Goal: Information Seeking & Learning: Learn about a topic

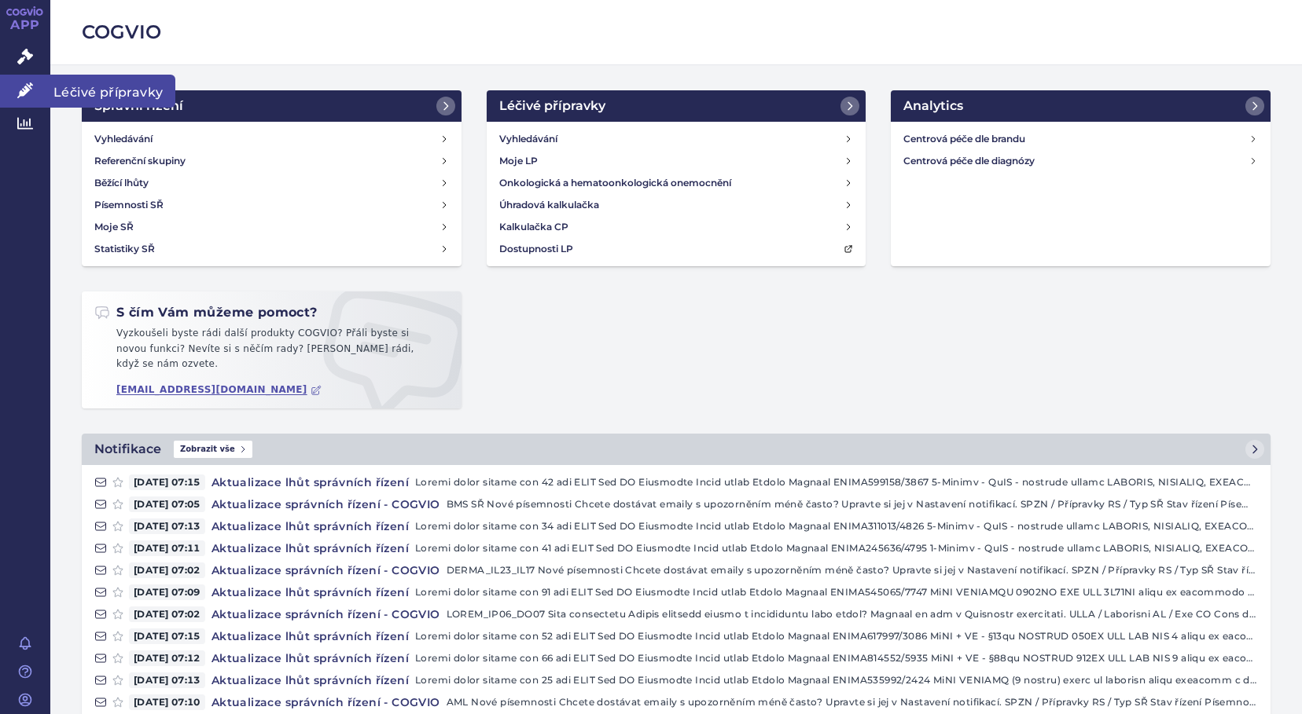
click at [20, 93] on icon at bounding box center [25, 91] width 16 height 16
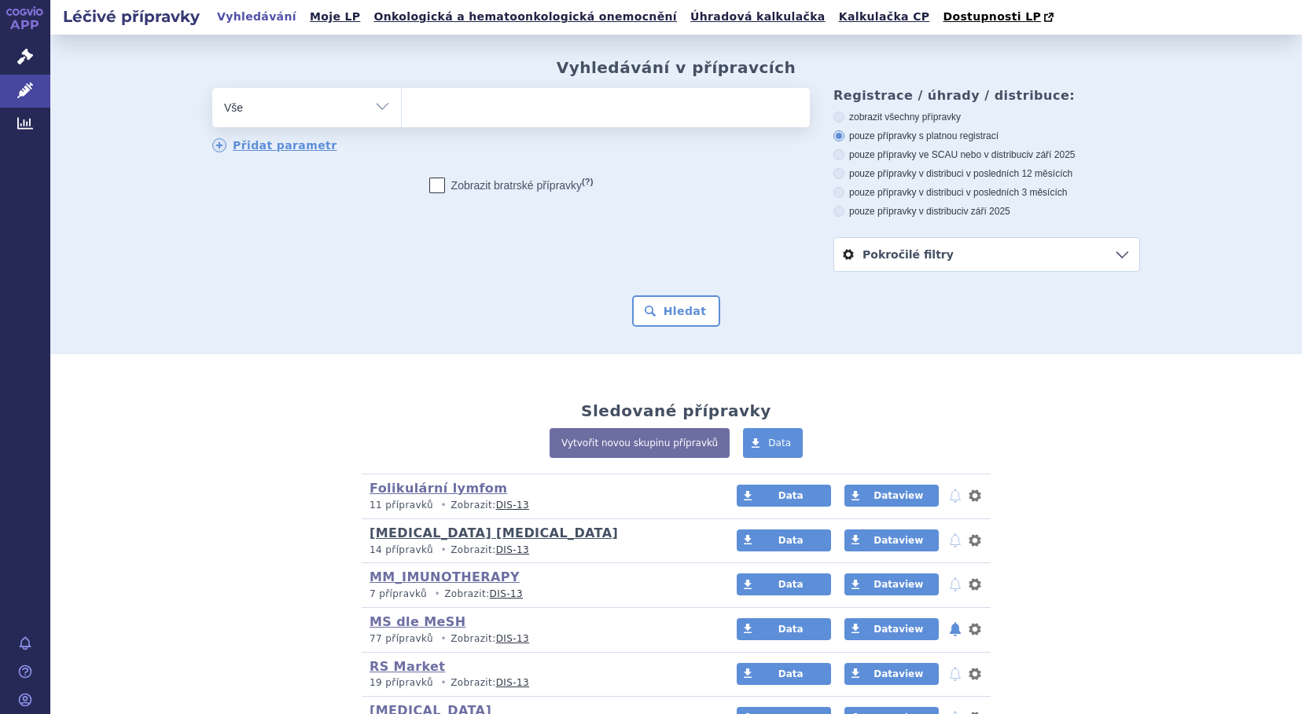
click at [498, 535] on link "[MEDICAL_DATA] [MEDICAL_DATA]" at bounding box center [493, 533] width 248 height 15
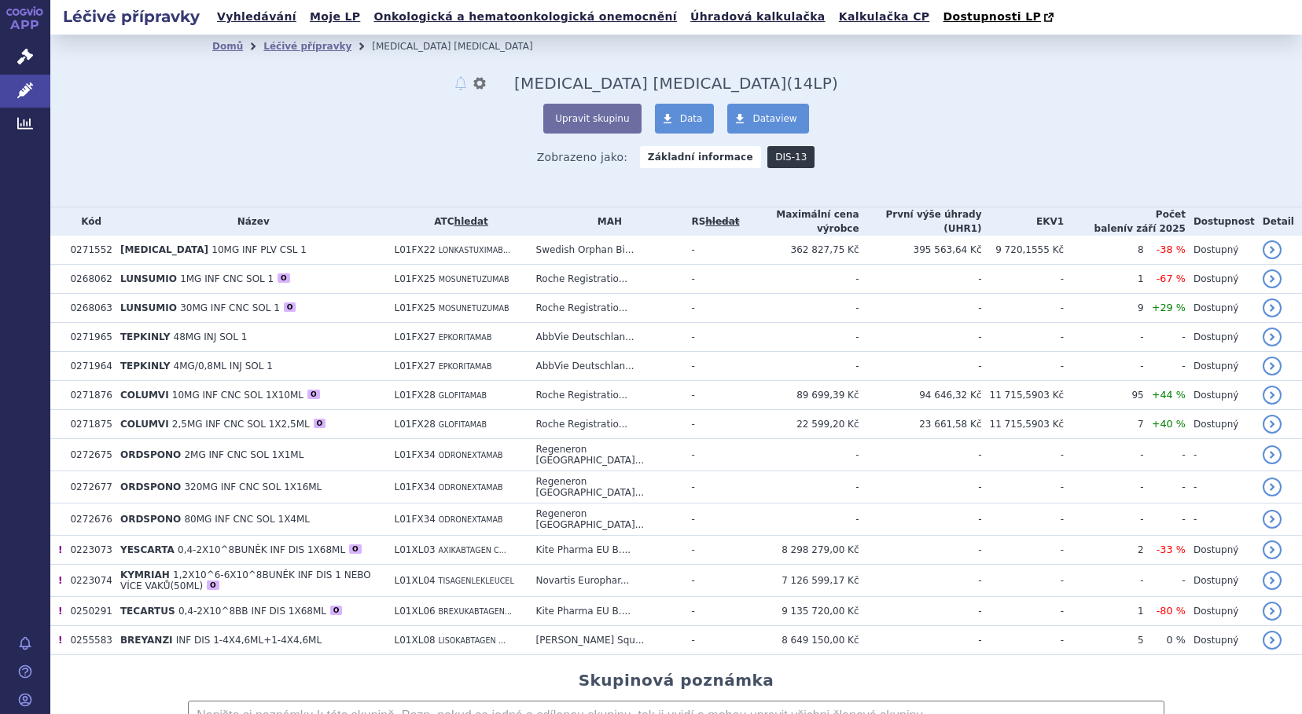
click at [769, 168] on link "DIS-13" at bounding box center [790, 157] width 47 height 22
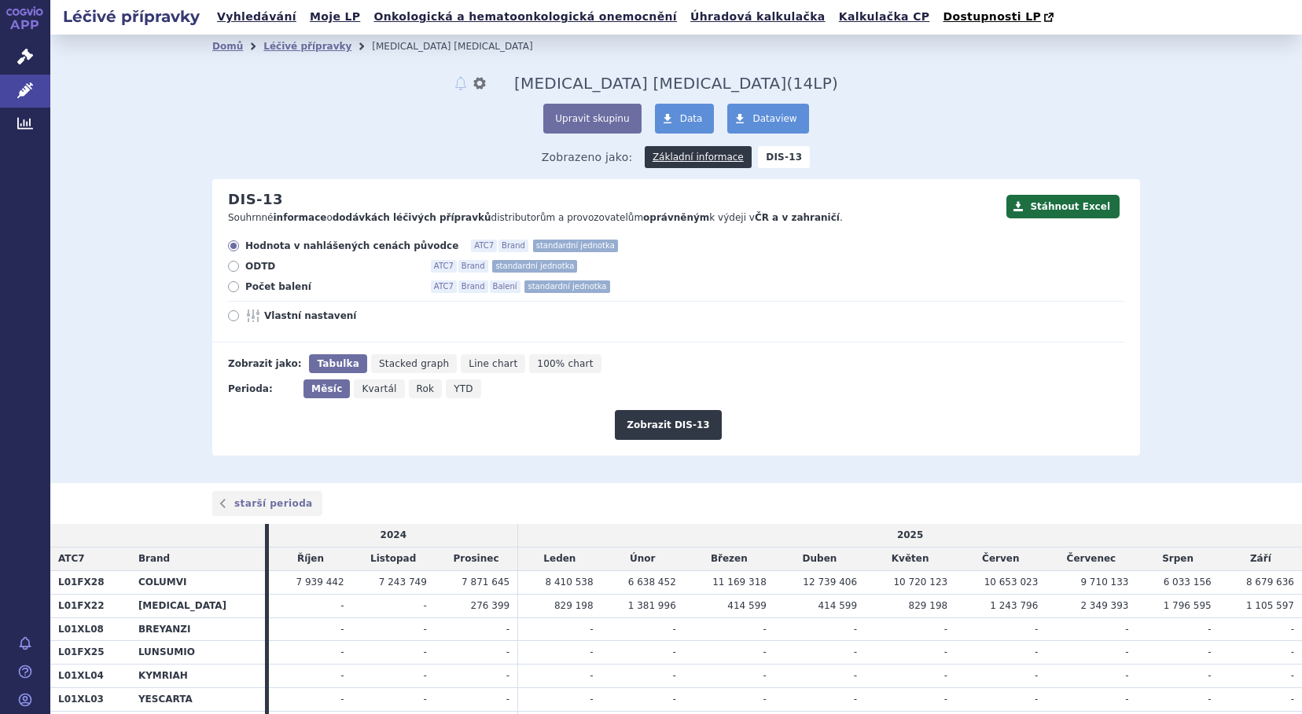
click at [230, 285] on icon at bounding box center [233, 286] width 11 height 11
click at [230, 285] on input "Počet balení ATC7 Brand Balení standardní jednotka" at bounding box center [235, 289] width 10 height 10
radio input "true"
click at [674, 428] on button "Zobrazit DIS-13" at bounding box center [668, 425] width 106 height 30
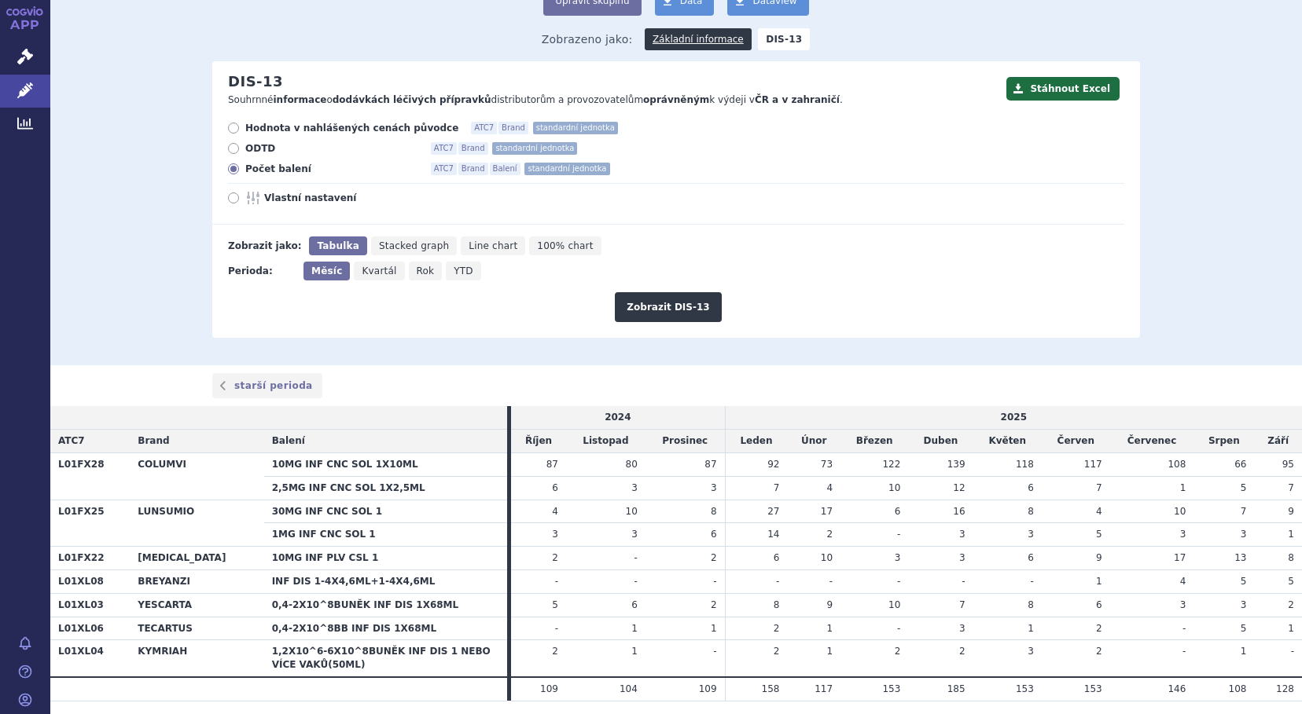
scroll to position [90, 0]
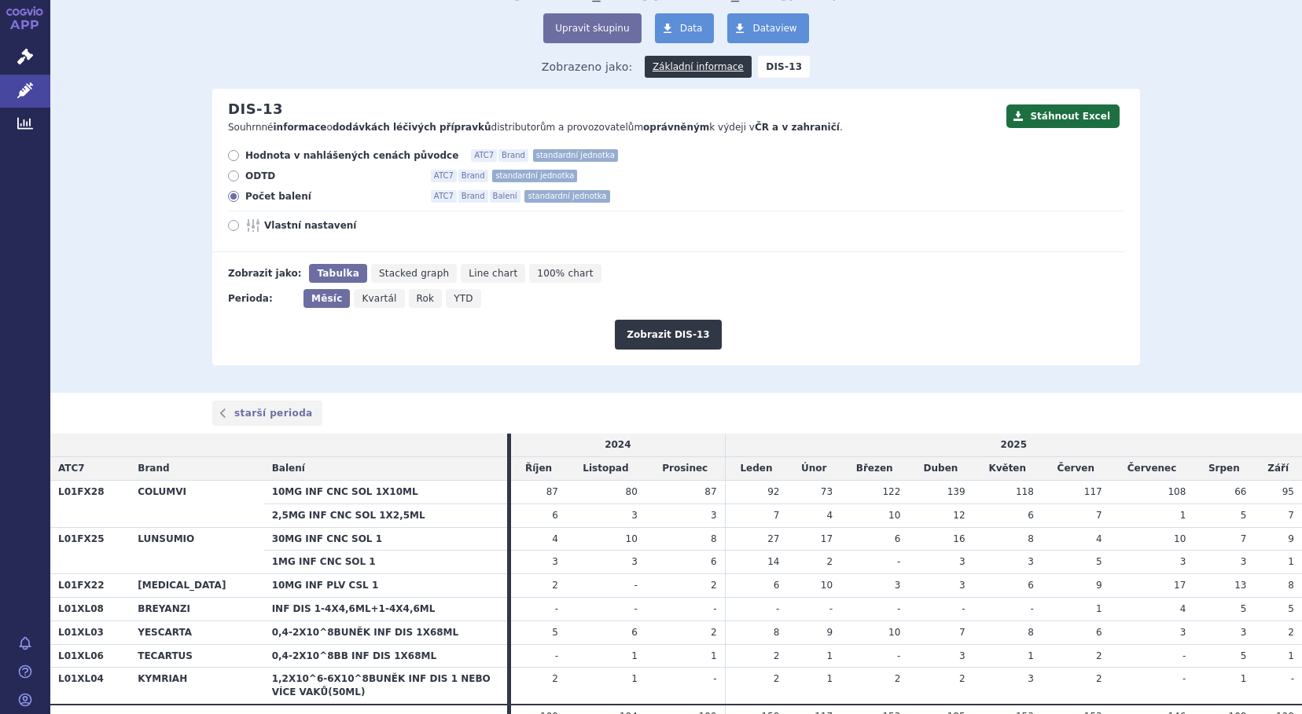
click at [1170, 666] on td "-" at bounding box center [1152, 656] width 84 height 24
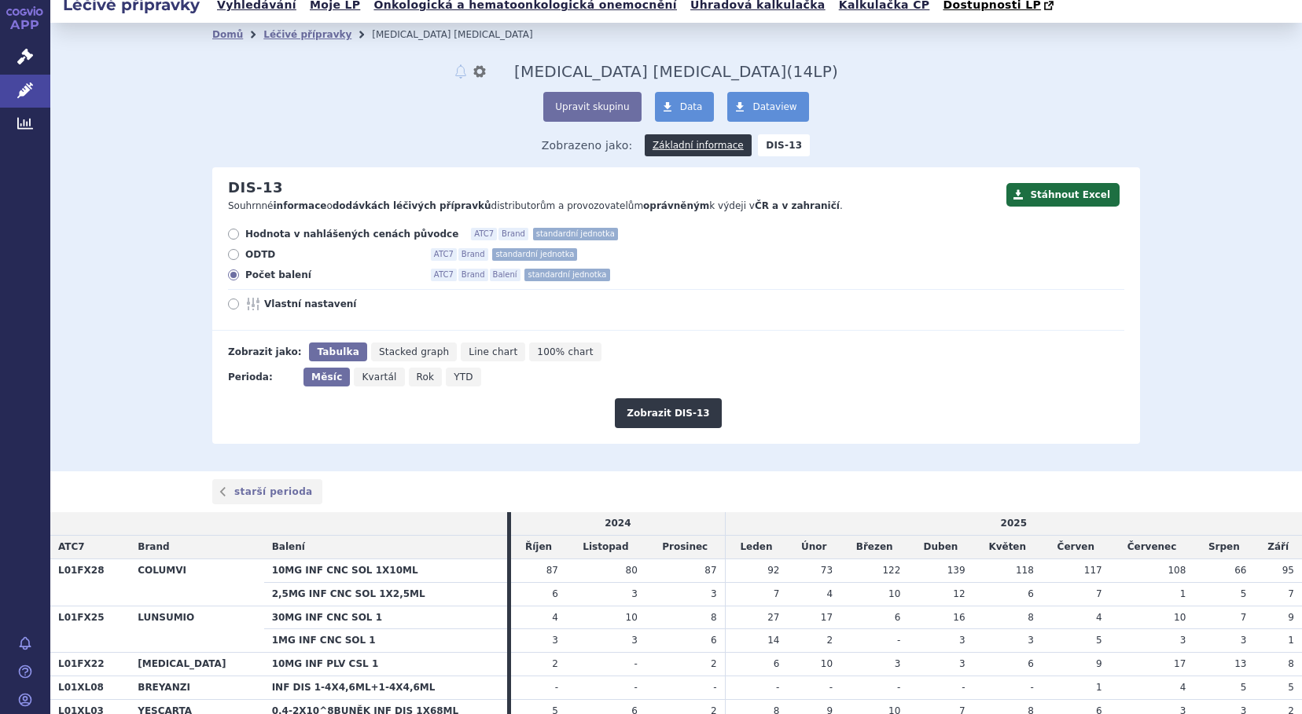
scroll to position [0, 0]
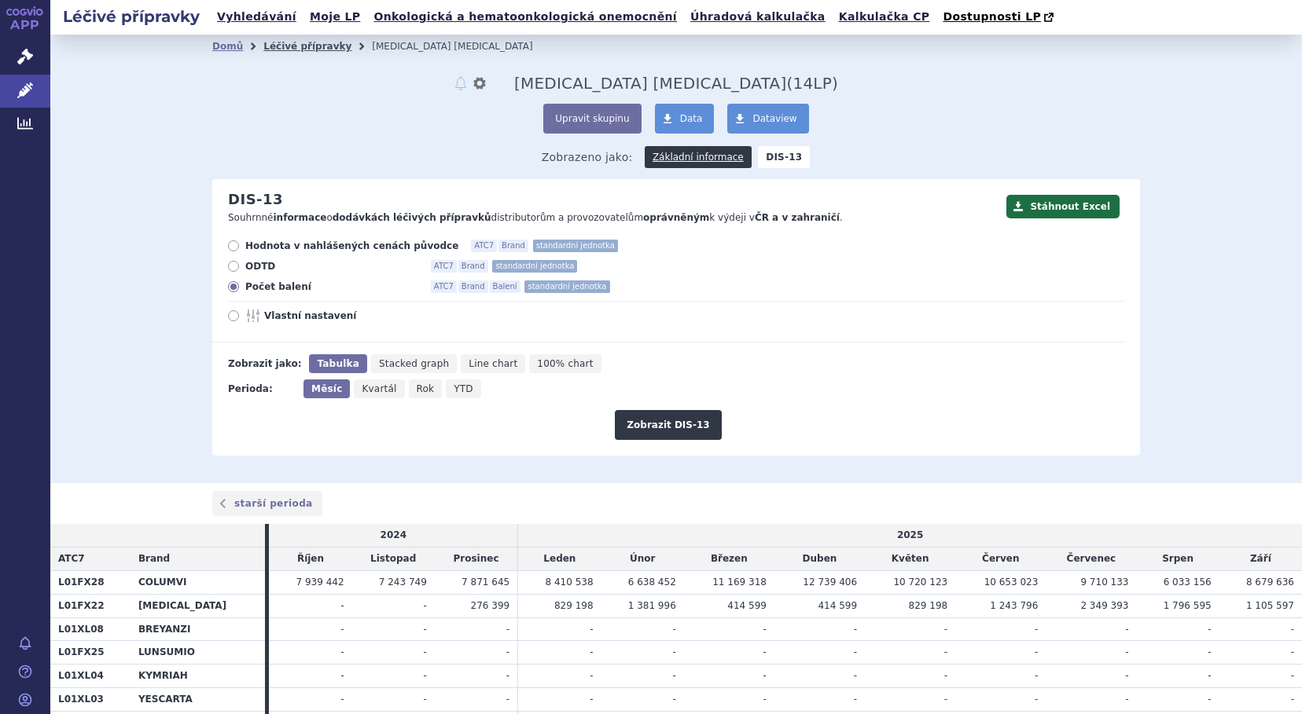
click at [292, 45] on link "Léčivé přípravky" at bounding box center [307, 46] width 88 height 11
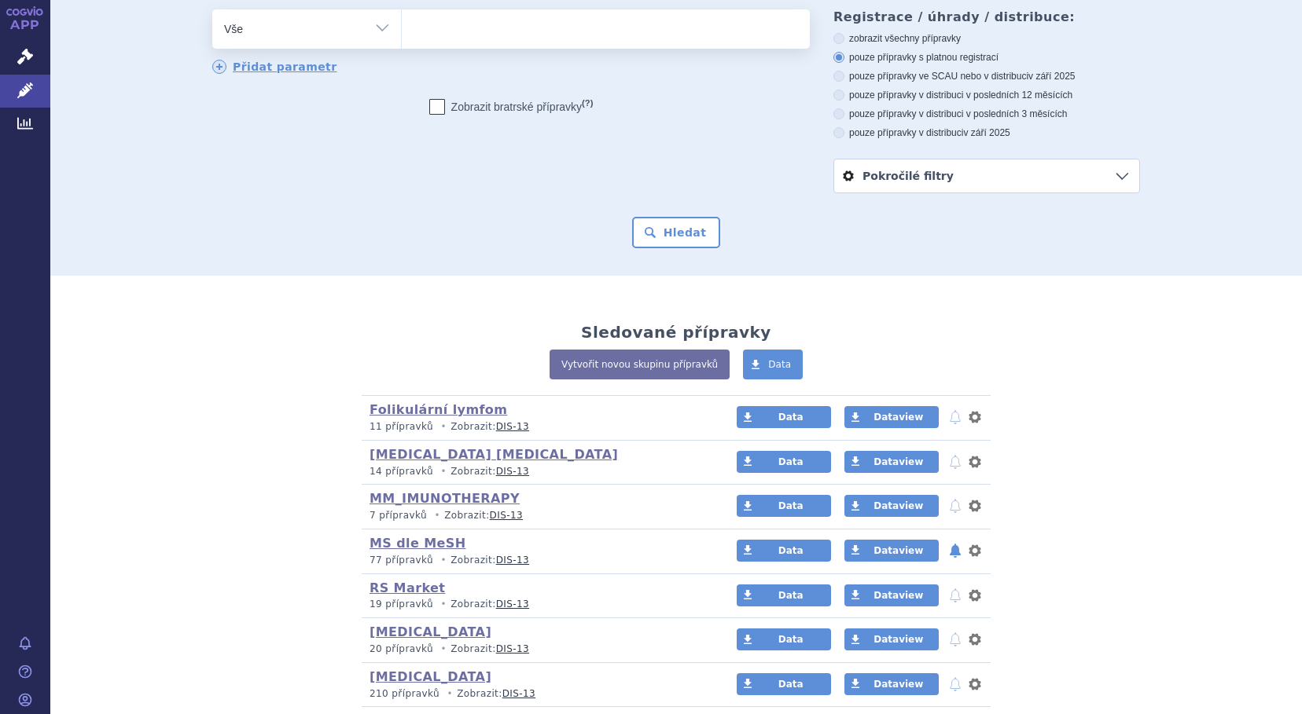
scroll to position [157, 0]
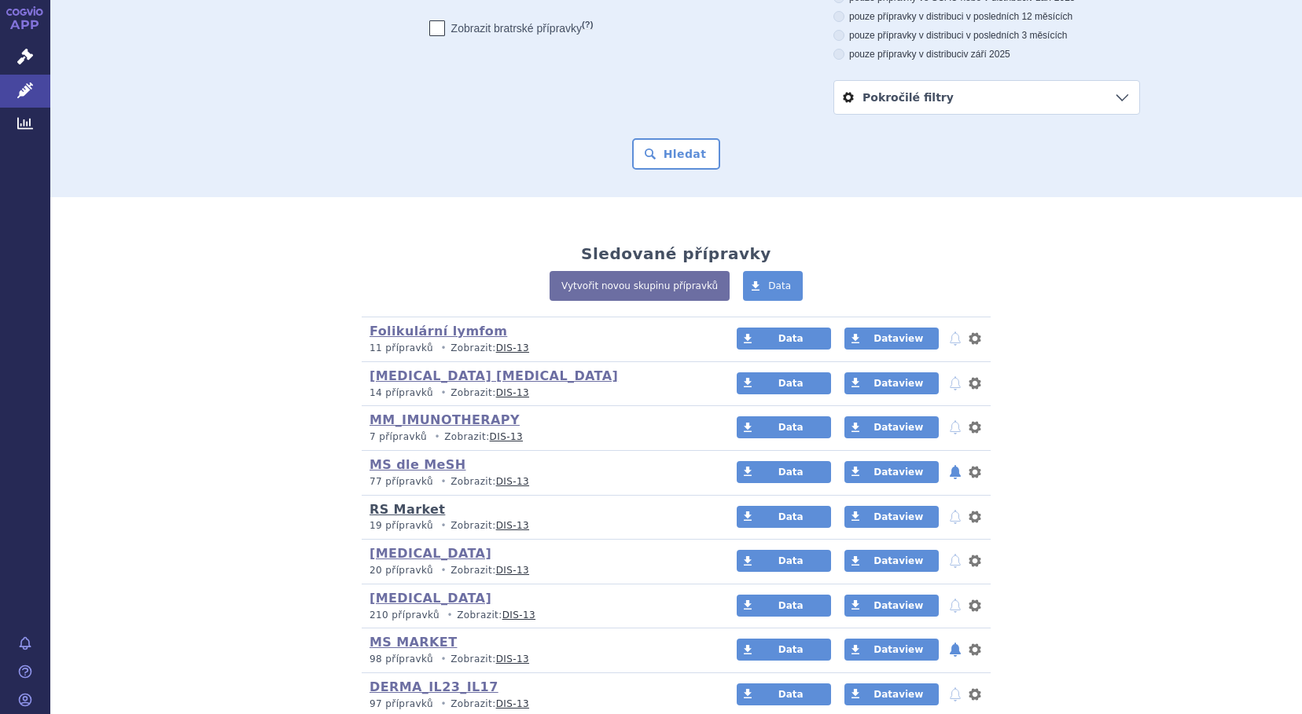
click at [402, 509] on link "RS Market" at bounding box center [406, 509] width 75 height 15
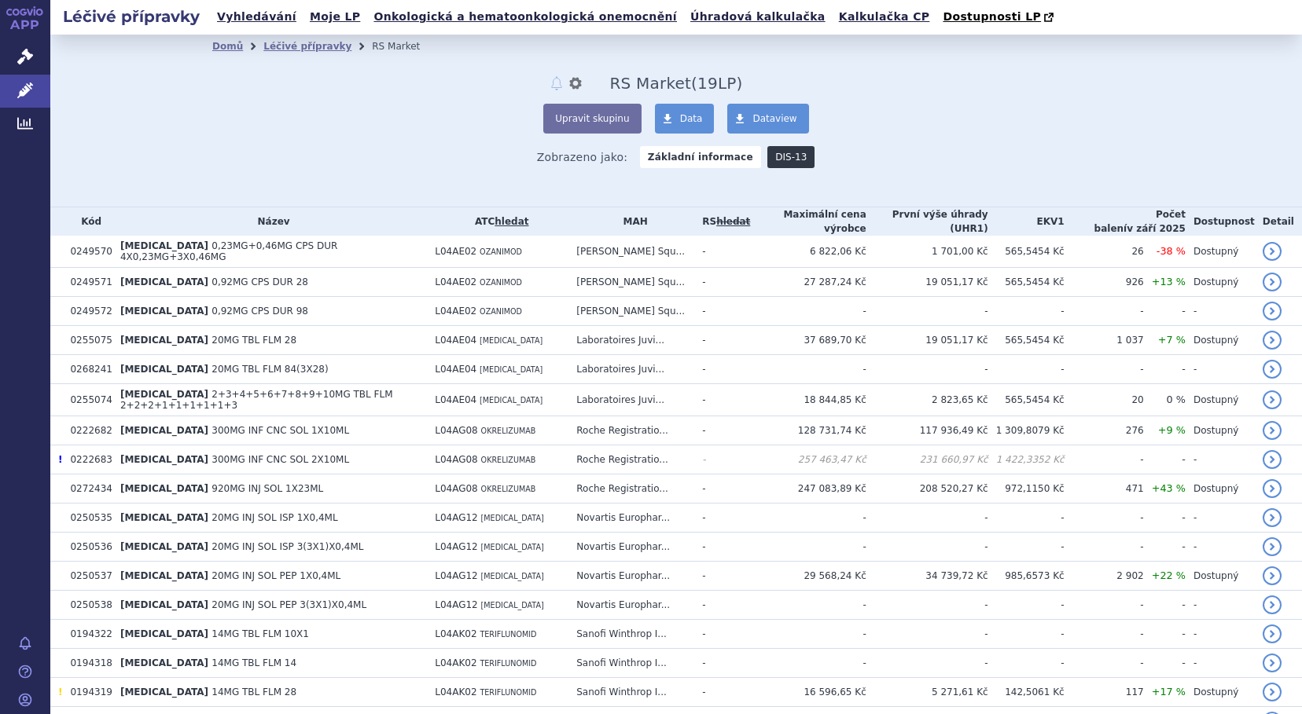
click at [775, 161] on link "DIS-13" at bounding box center [790, 157] width 47 height 22
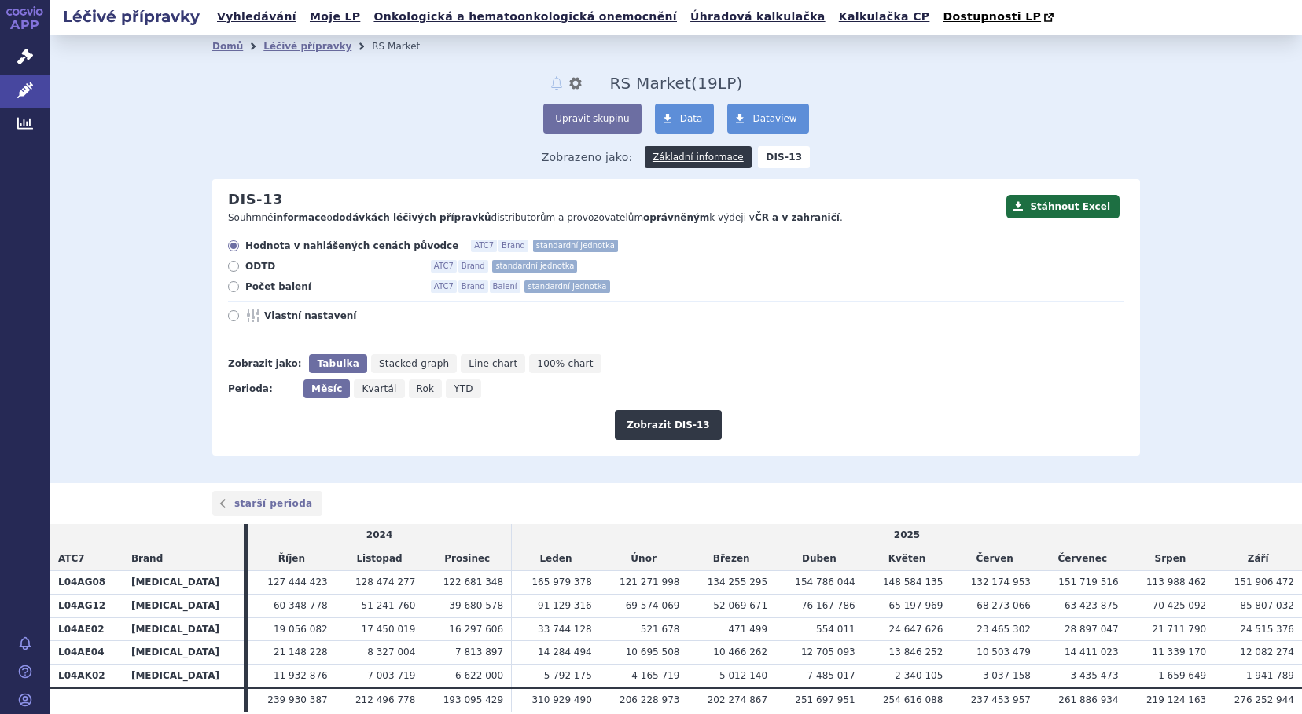
click at [228, 312] on label "Vlastní nastavení" at bounding box center [676, 316] width 896 height 13
click at [228, 287] on icon at bounding box center [233, 286] width 11 height 11
click at [230, 287] on input "Počet balení ATC7 Brand Balení standardní jednotka" at bounding box center [235, 289] width 10 height 10
radio input "true"
click at [669, 435] on button "Zobrazit DIS-13" at bounding box center [668, 425] width 106 height 30
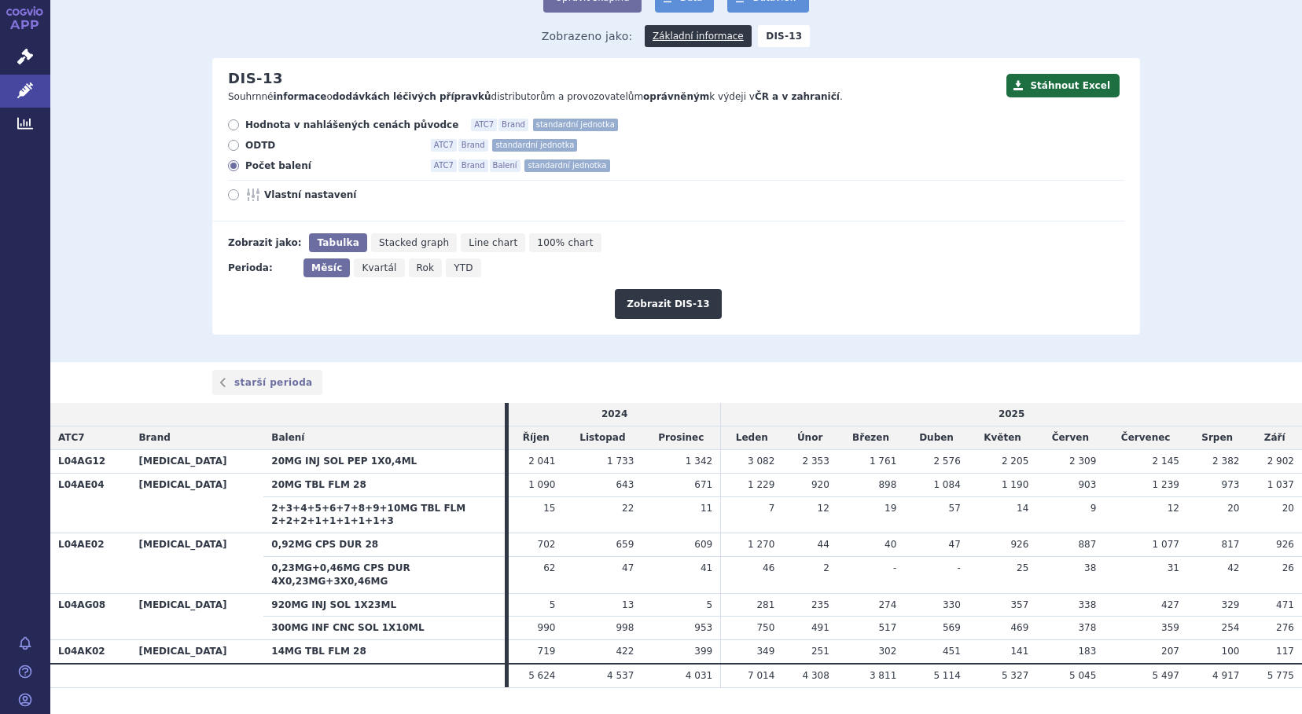
scroll to position [145, 0]
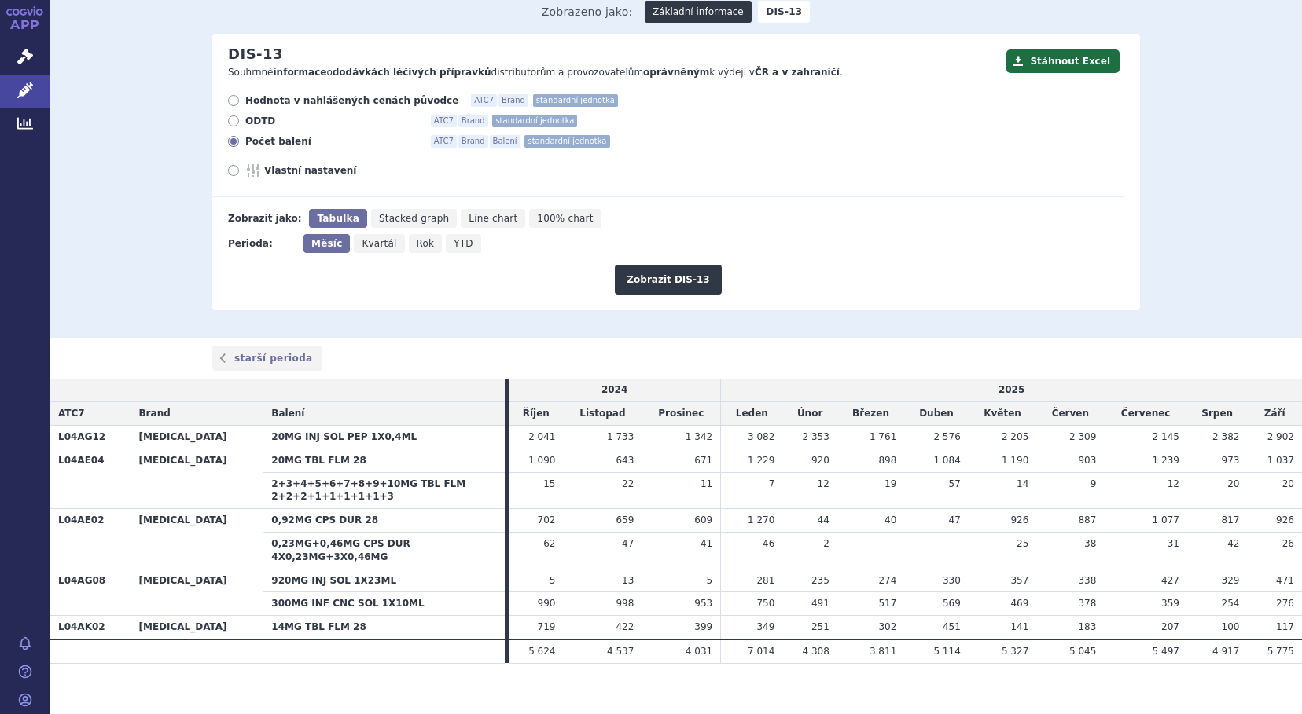
click at [228, 102] on icon at bounding box center [233, 100] width 11 height 11
click at [230, 102] on input "Hodnota v nahlášených cenách původce ATC7 Brand standardní jednotka" at bounding box center [235, 102] width 10 height 10
radio input "true"
click at [680, 277] on button "Zobrazit DIS-13" at bounding box center [668, 280] width 106 height 30
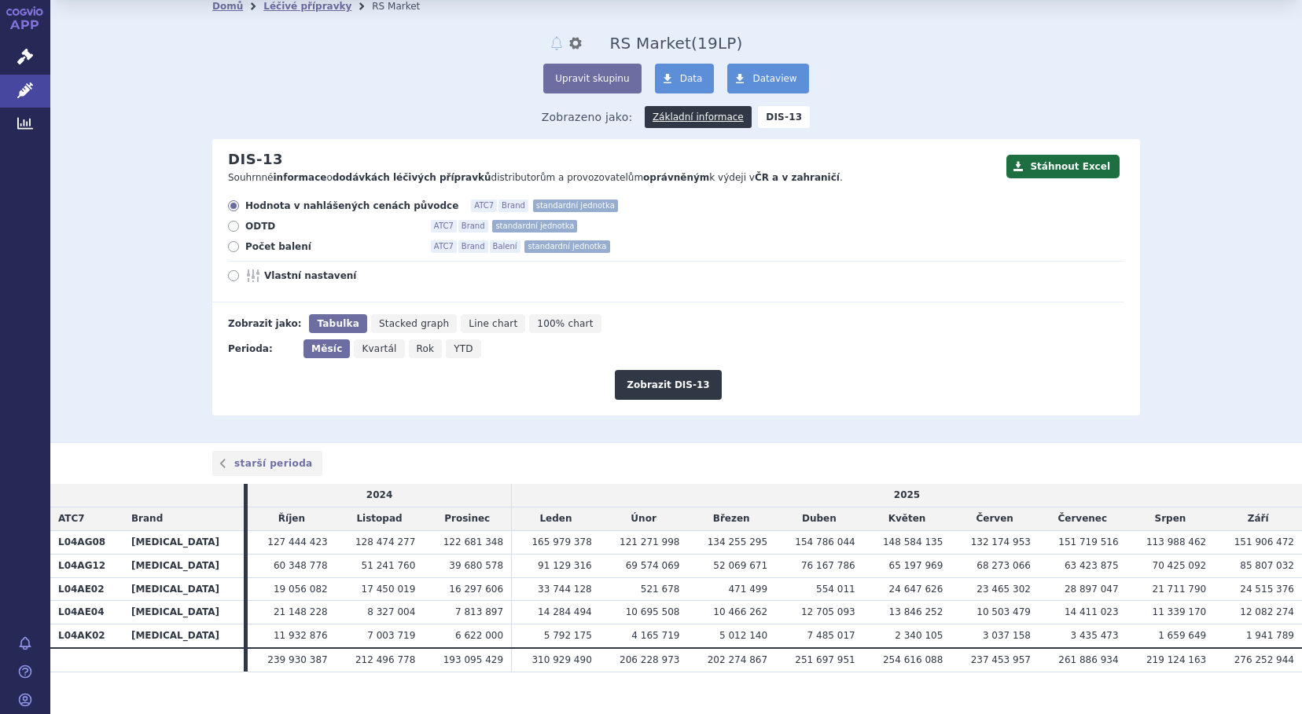
scroll to position [62, 0]
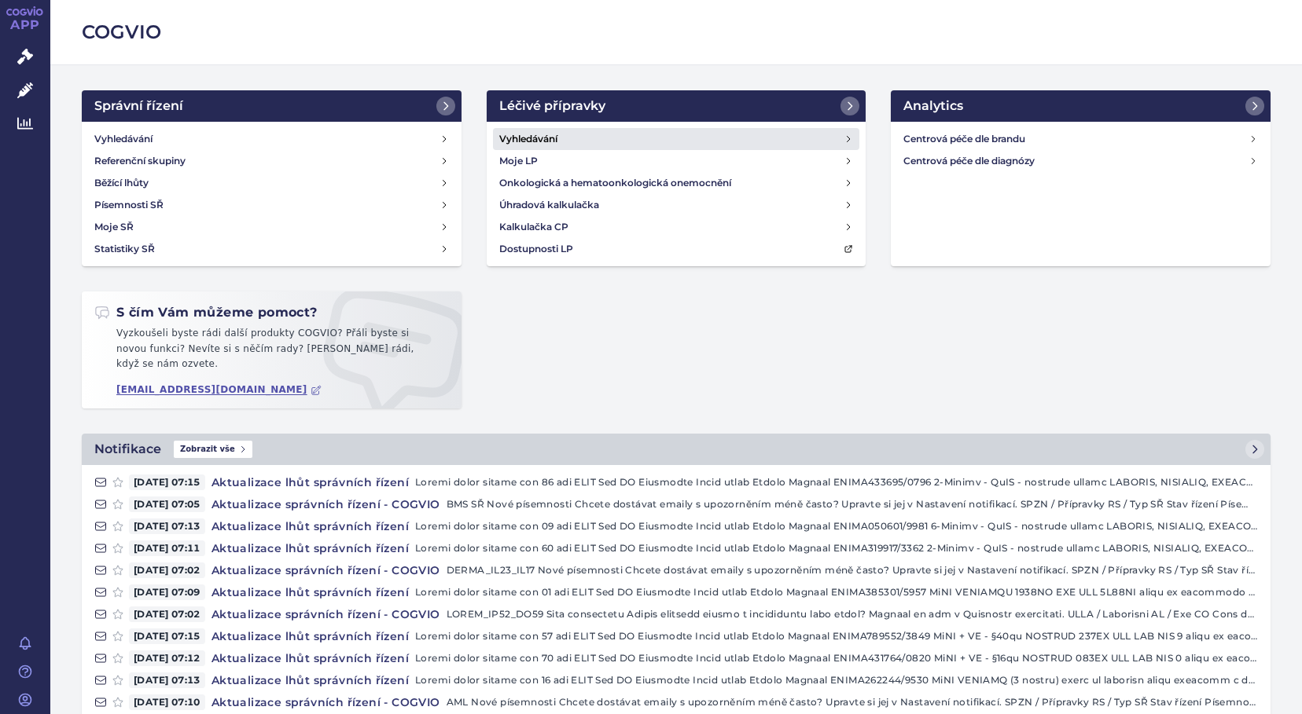
click at [529, 134] on h4 "Vyhledávání" at bounding box center [528, 139] width 58 height 16
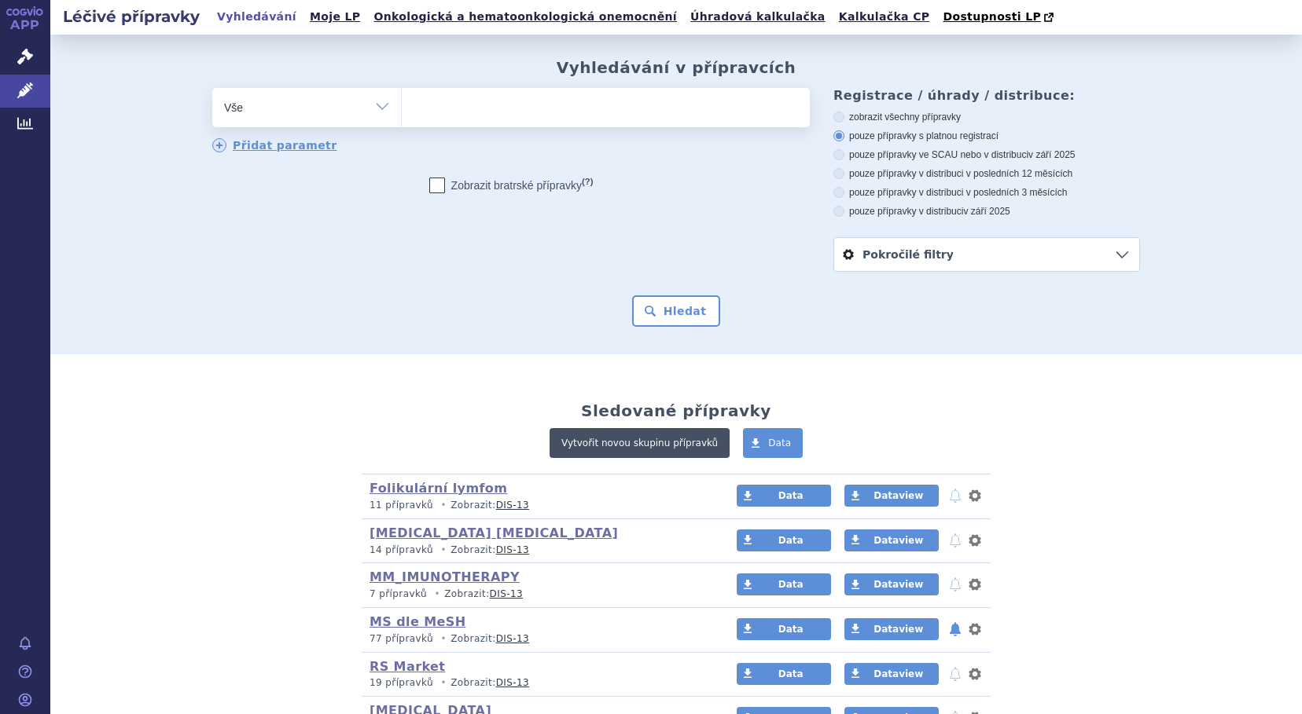
click at [659, 446] on link "Vytvořit novou skupinu přípravků" at bounding box center [639, 443] width 180 height 30
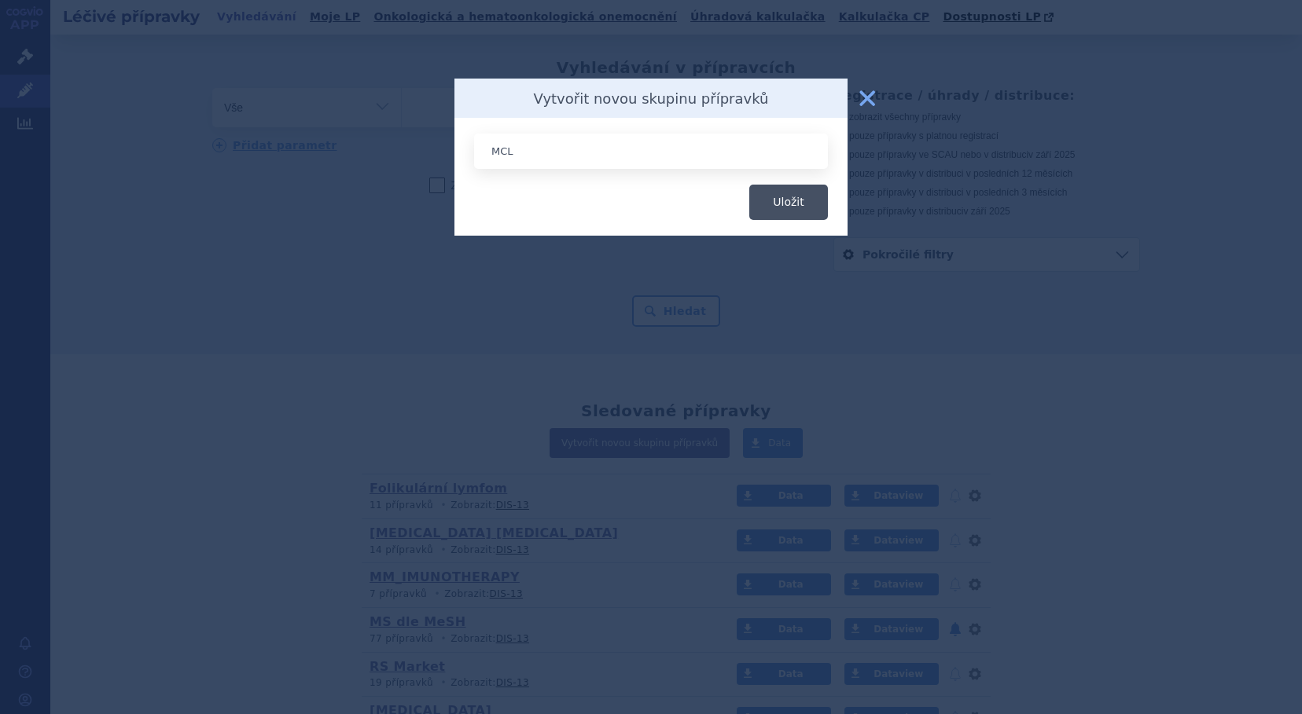
type input "MCL"
click at [786, 207] on button "Uložit" at bounding box center [788, 202] width 79 height 35
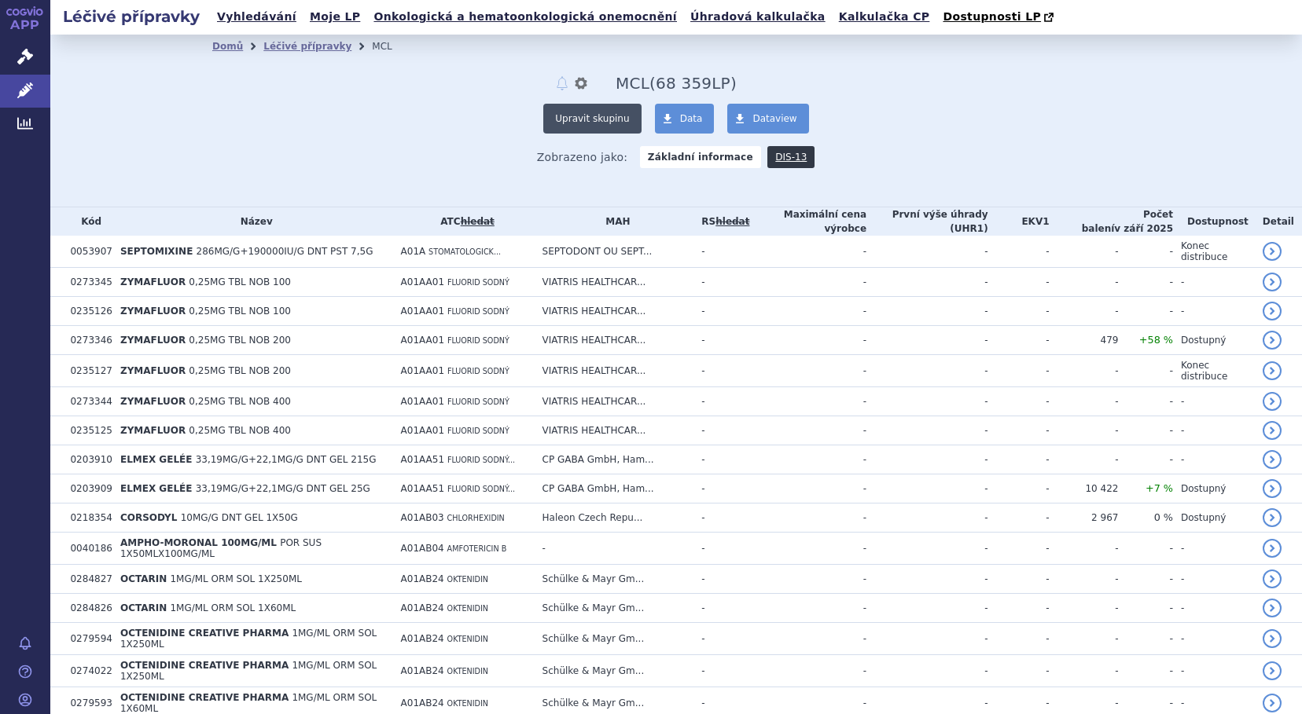
click at [604, 119] on button "Upravit skupinu" at bounding box center [591, 119] width 97 height 30
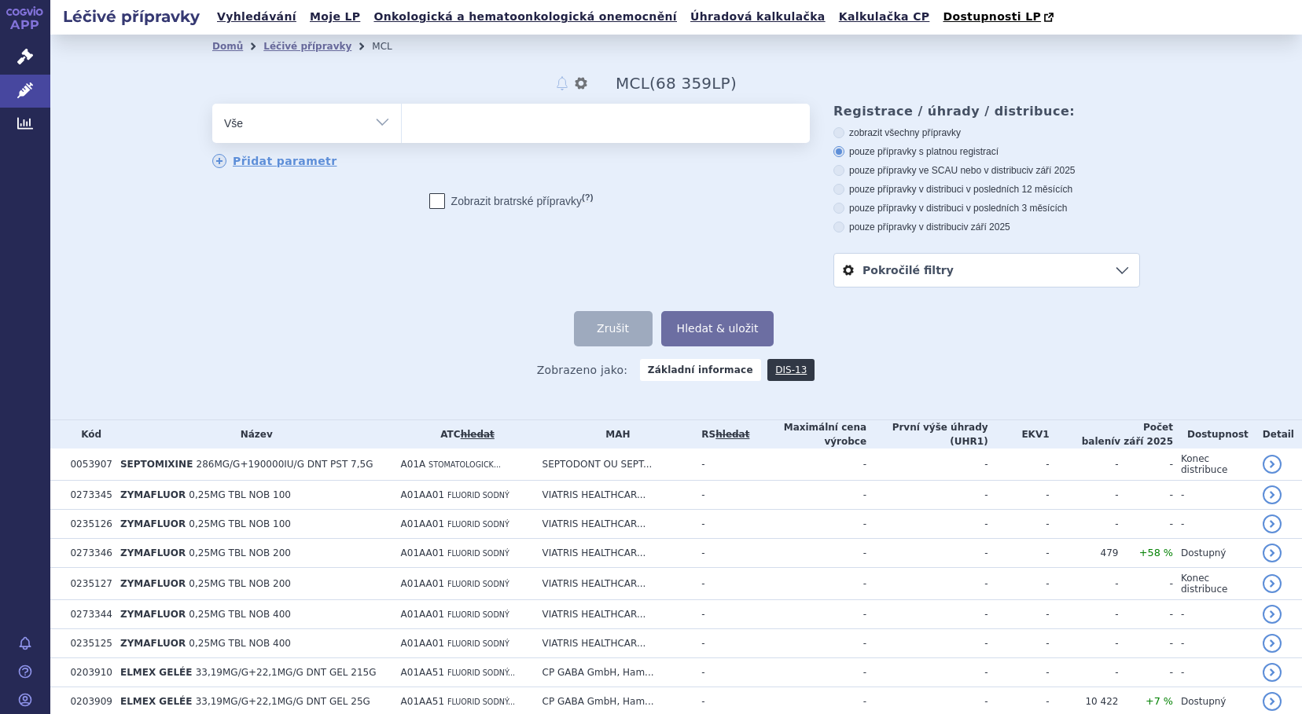
click at [475, 134] on ul at bounding box center [606, 120] width 408 height 33
click at [402, 134] on select at bounding box center [401, 122] width 1 height 39
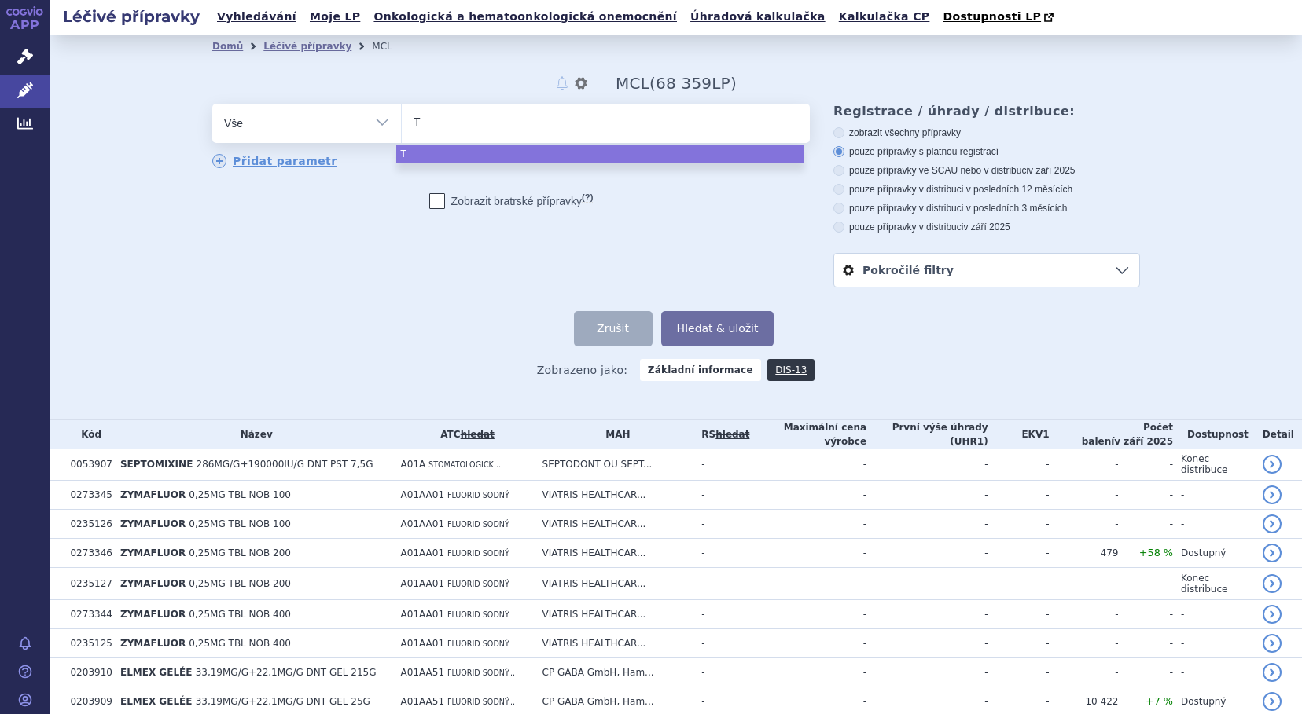
type input "Te"
type input "Teca"
type input "Tecar"
type input "Tecart"
type input "Tecartus"
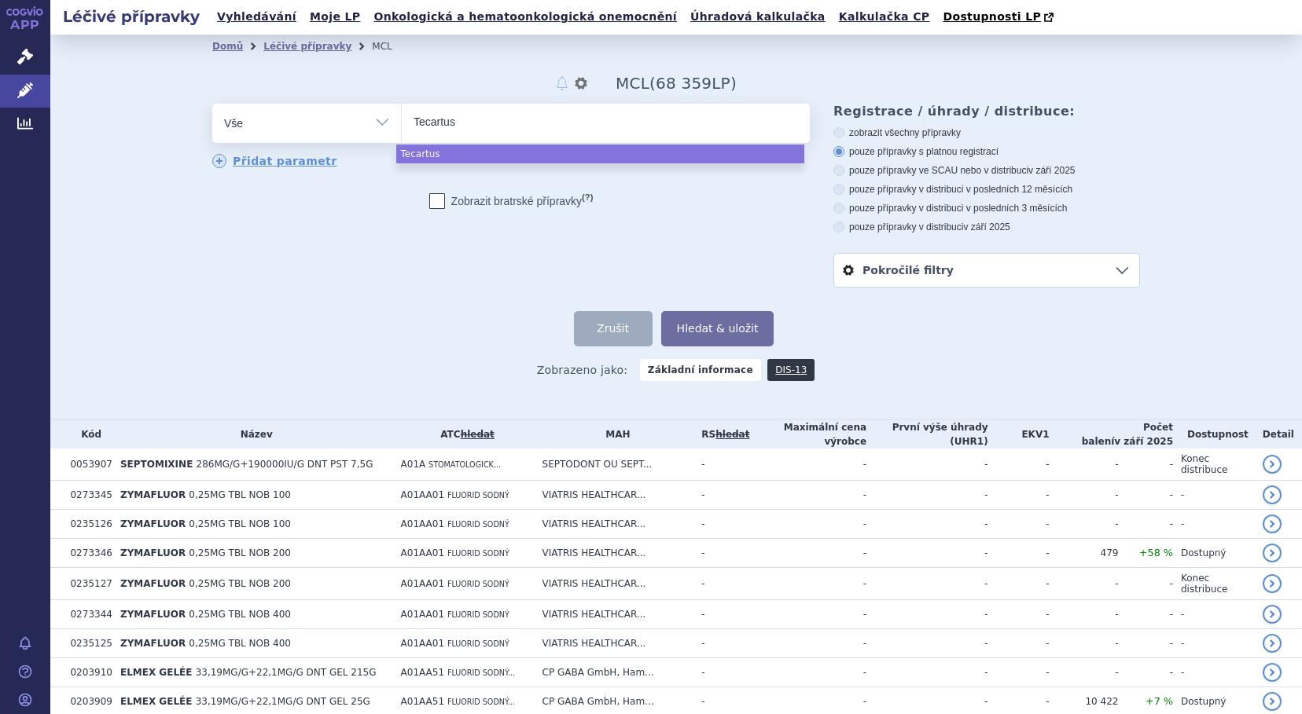
type input "Tecartus,"
type input "Tecartus"
select select "Tecartus"
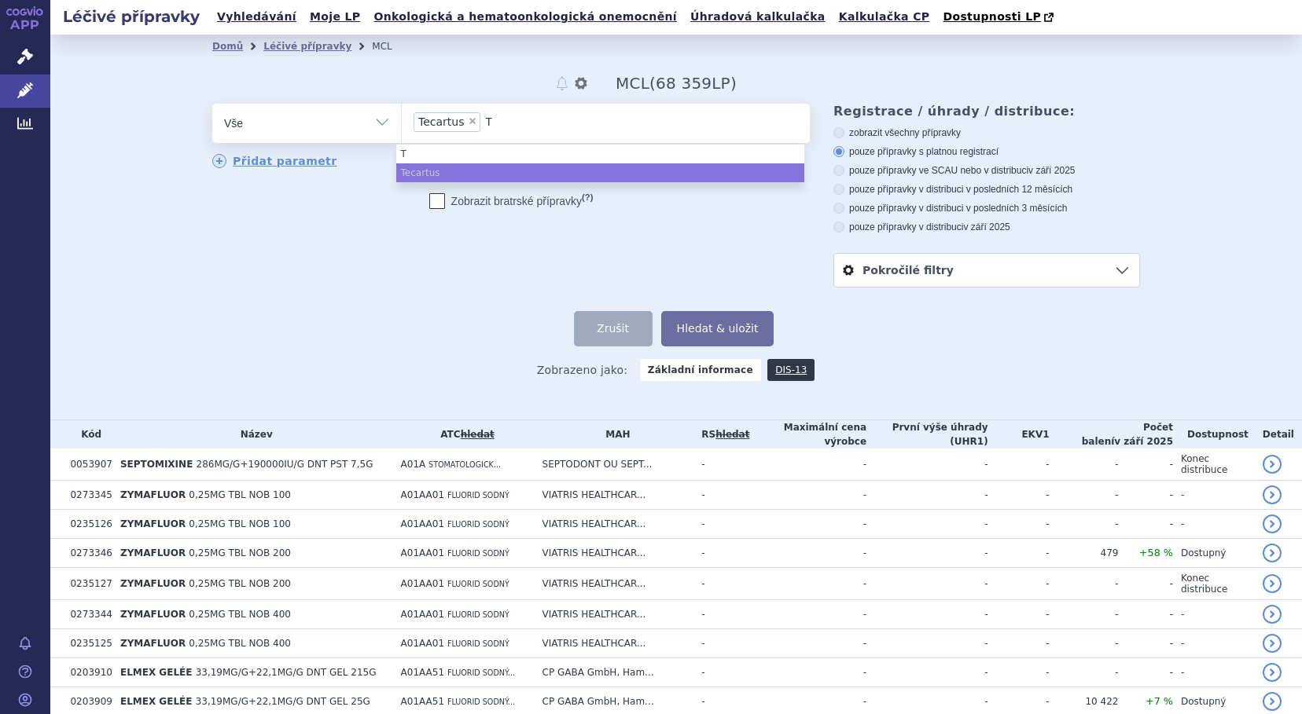
type input "To"
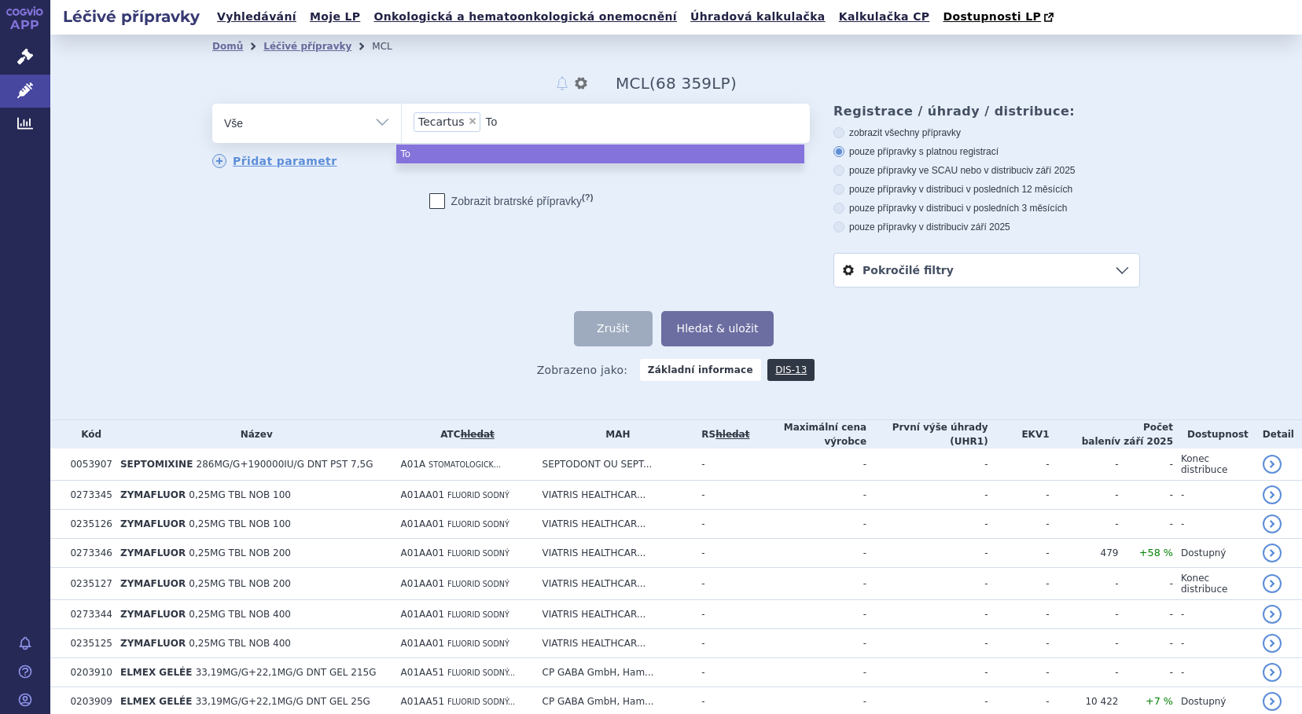
type input "Tor"
type input "Tori"
type input "Toris"
type input "Torise"
type input "[MEDICAL_DATA]"
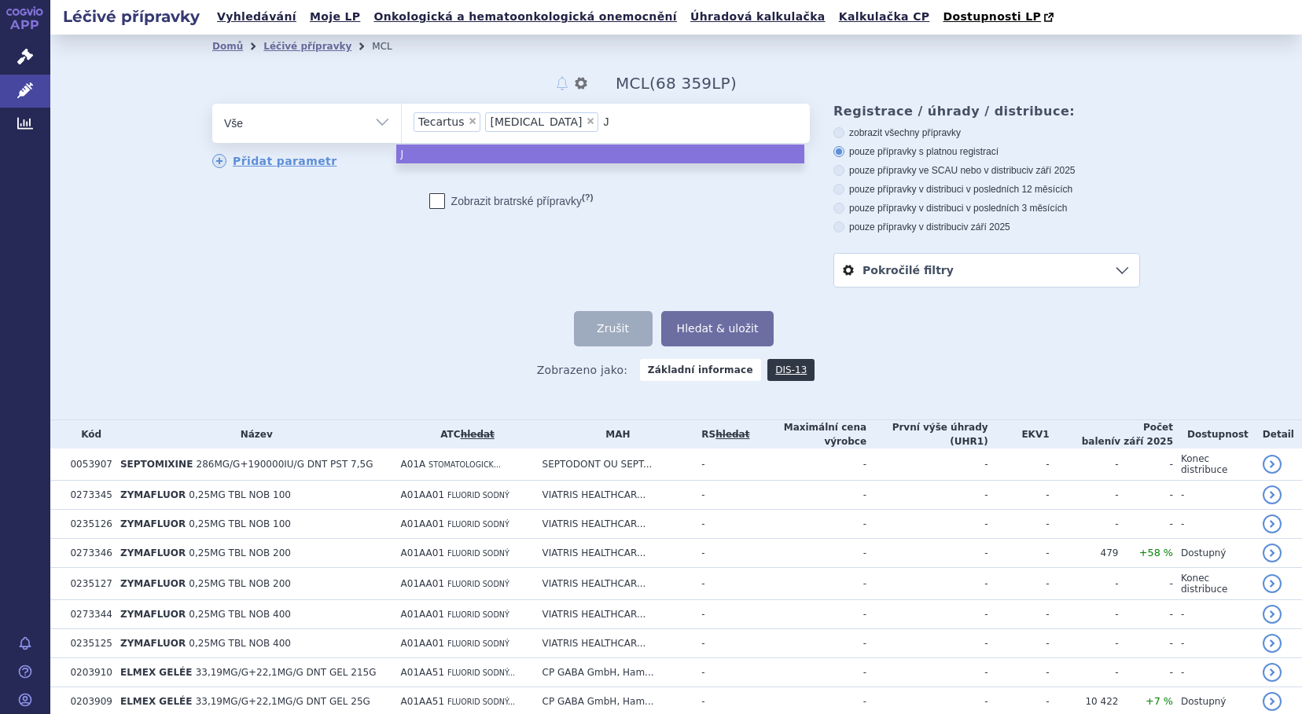
type input "Ja"
type input "Jay"
type input "Jayp"
type input "Jaypi"
type input "Jaypir"
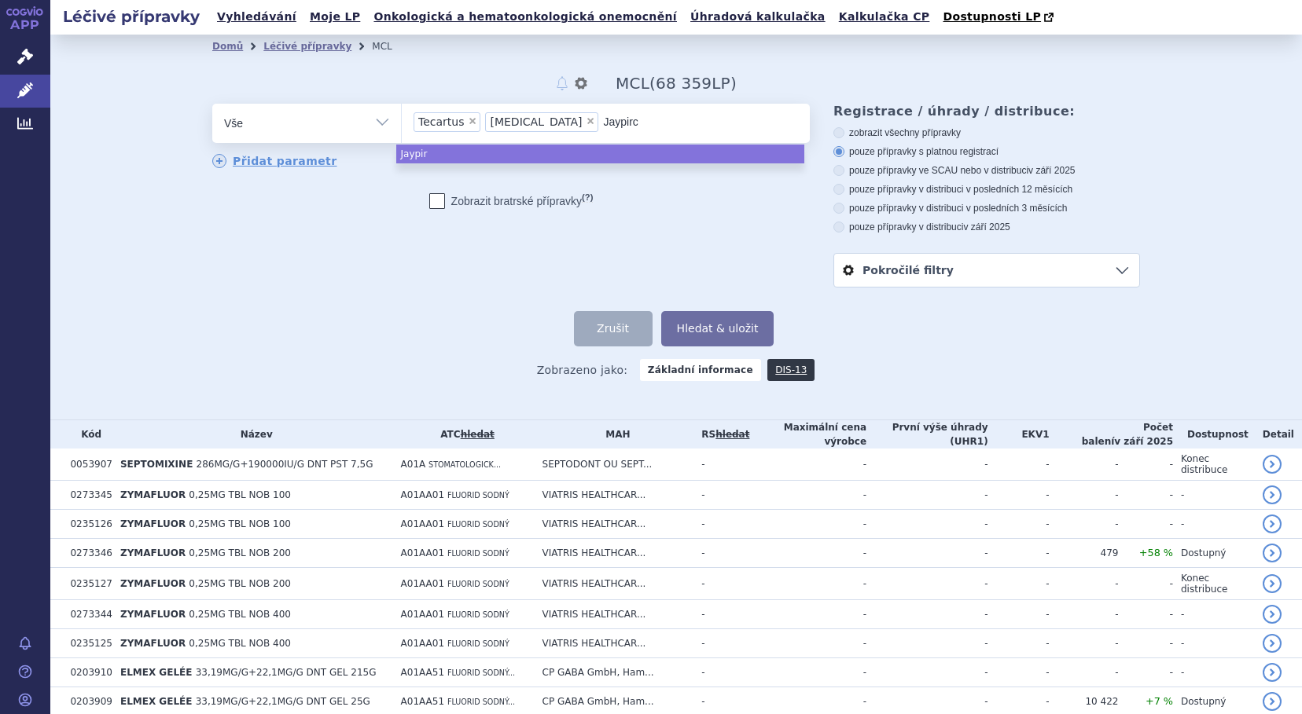
type input "Jaypirca"
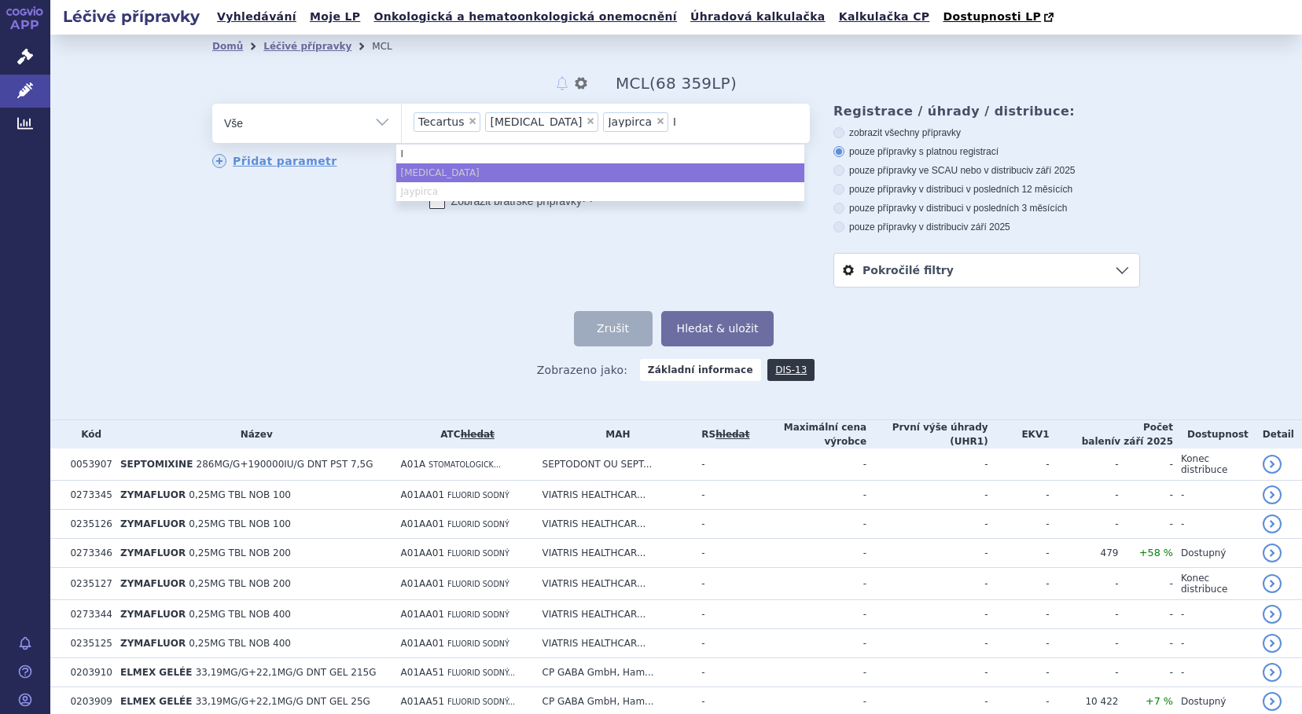
type input "Im"
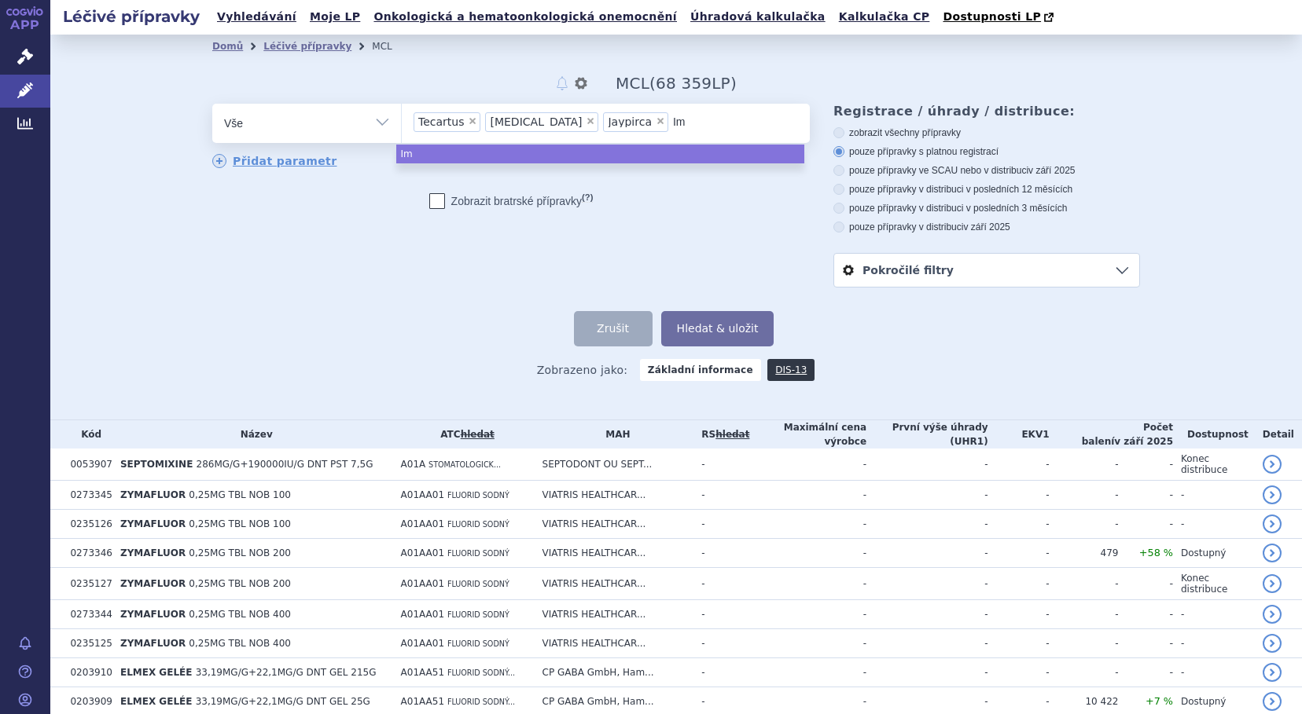
type input "Imb"
type input "Imbr"
type input "Imbru"
type input "Imbruvi"
type input "Imbruvik"
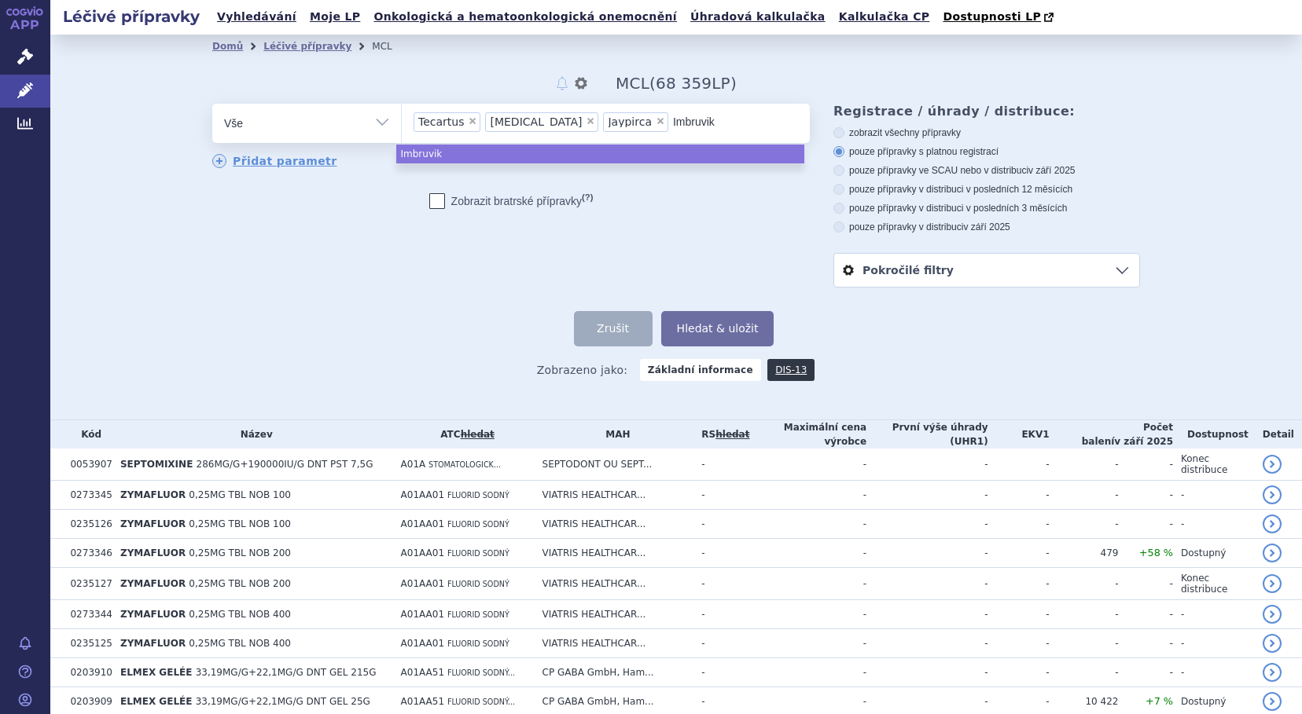
type input "Imbruvika"
type input "Imbruvik"
type input "Imbruvi"
type input "Imbruvic"
type input "[MEDICAL_DATA]"
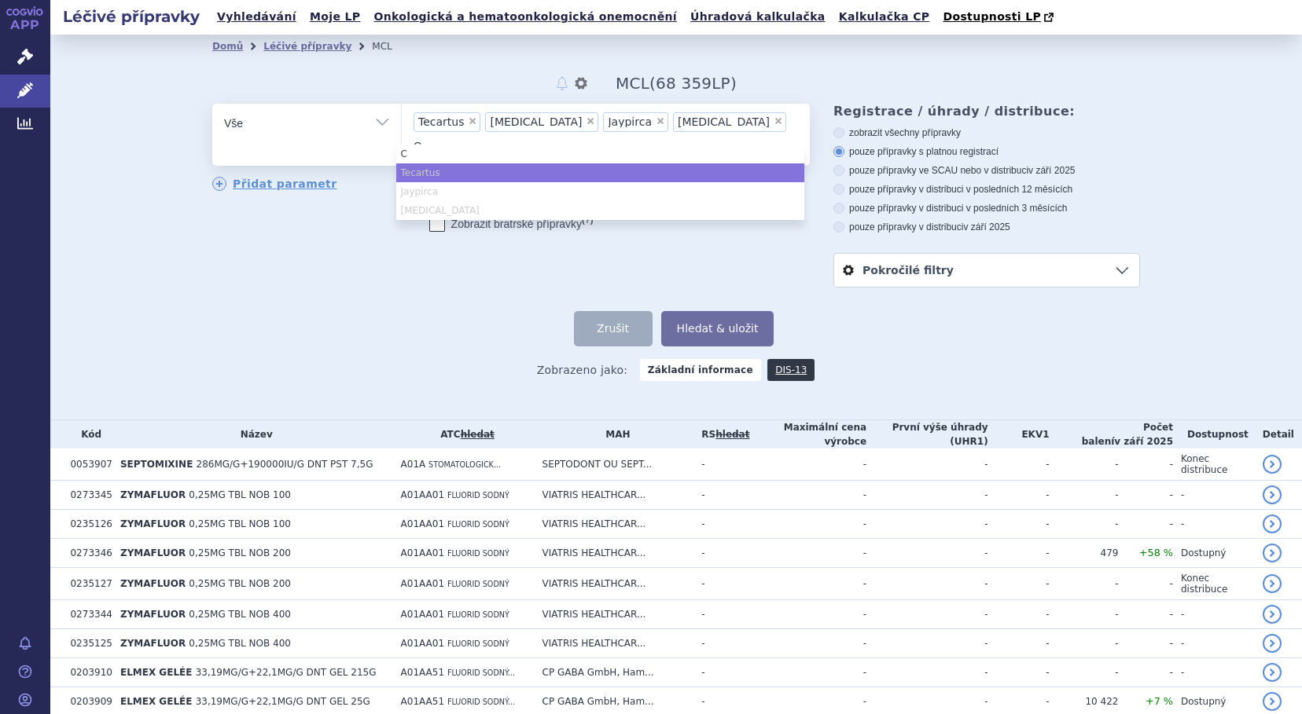
type input "Ca"
type input "Cal"
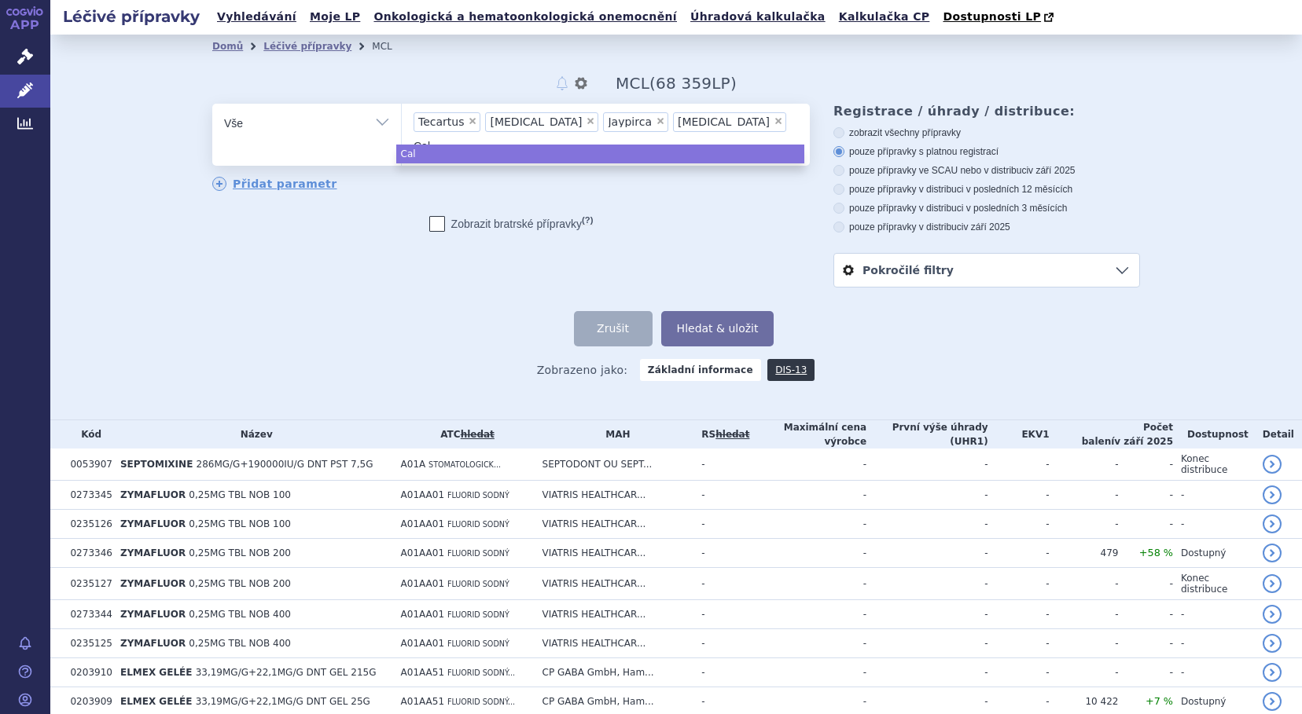
type input "Calq"
type input "Calque"
type input "Calquen"
type input "Calquenc"
type input "[MEDICAL_DATA]"
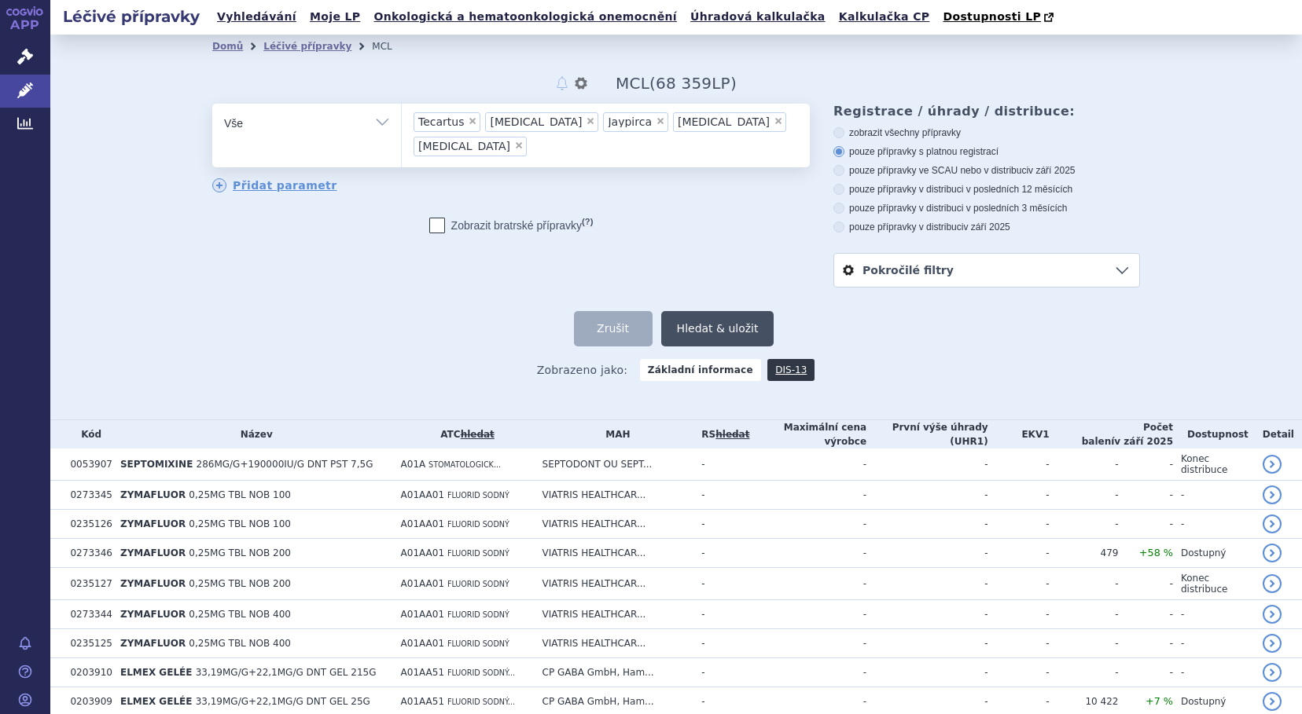
click at [718, 332] on button "Hledat & uložit" at bounding box center [717, 328] width 113 height 35
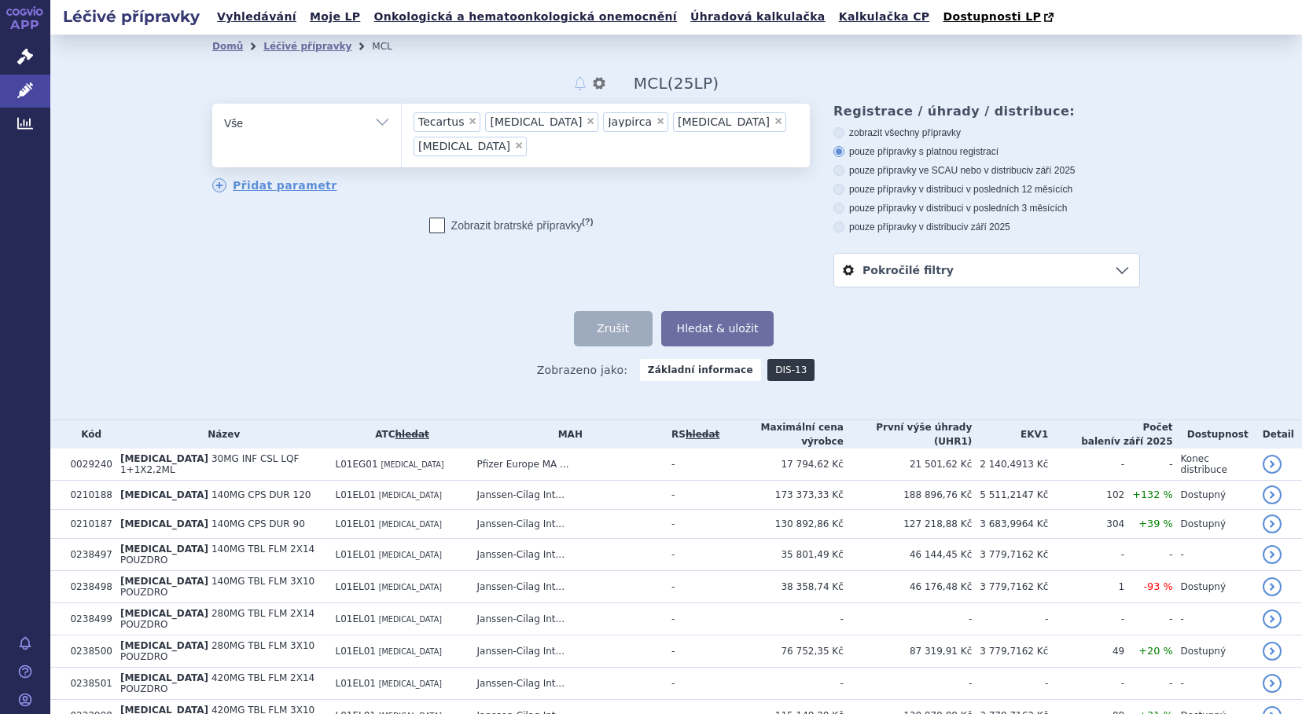
click at [776, 373] on link "DIS-13" at bounding box center [790, 370] width 47 height 22
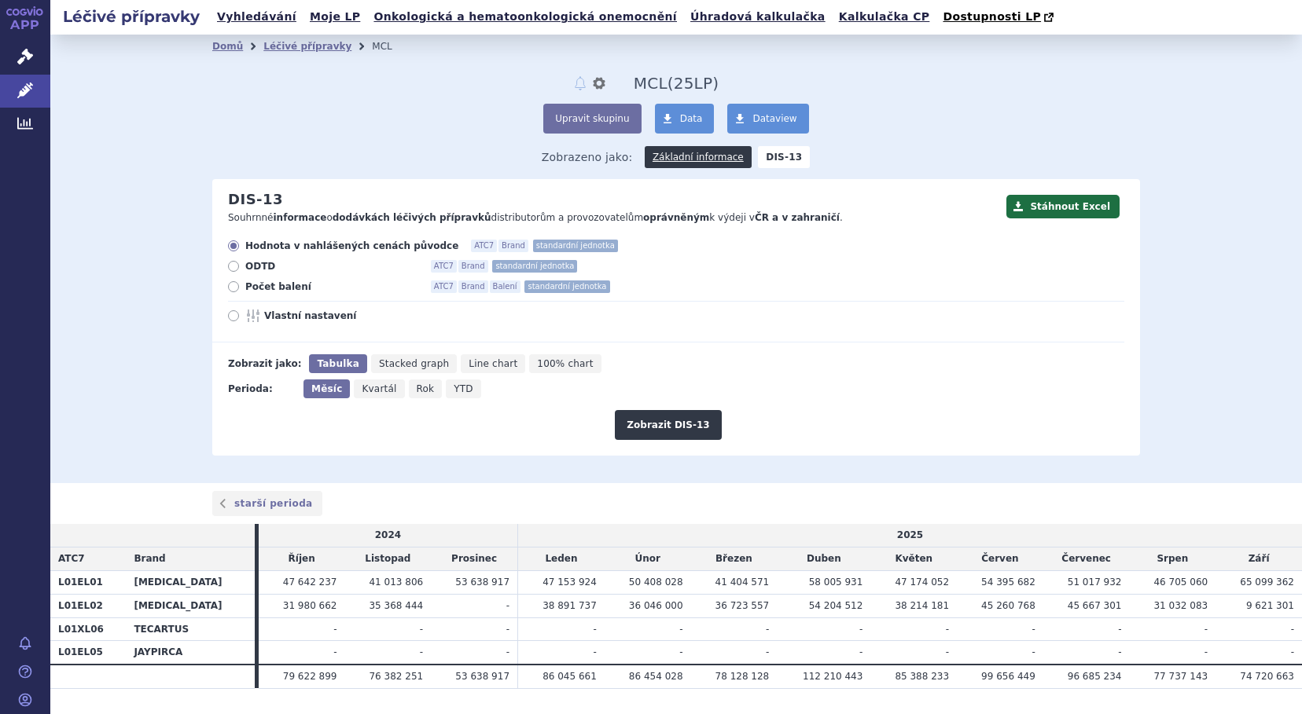
click at [228, 285] on icon at bounding box center [233, 286] width 11 height 11
click at [230, 285] on input "Počet balení ATC7 Brand Balení standardní jednotka" at bounding box center [235, 289] width 10 height 10
radio input "true"
click at [667, 430] on button "Zobrazit DIS-13" at bounding box center [668, 425] width 106 height 30
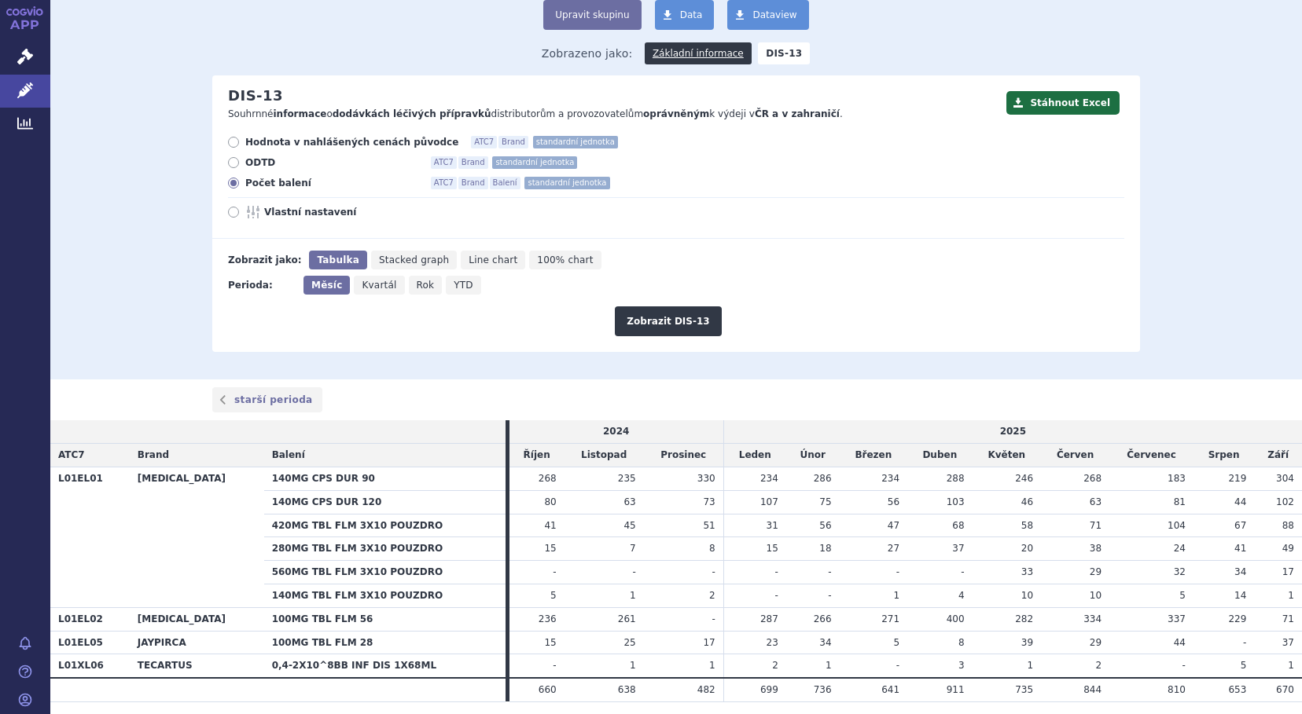
scroll to position [156, 0]
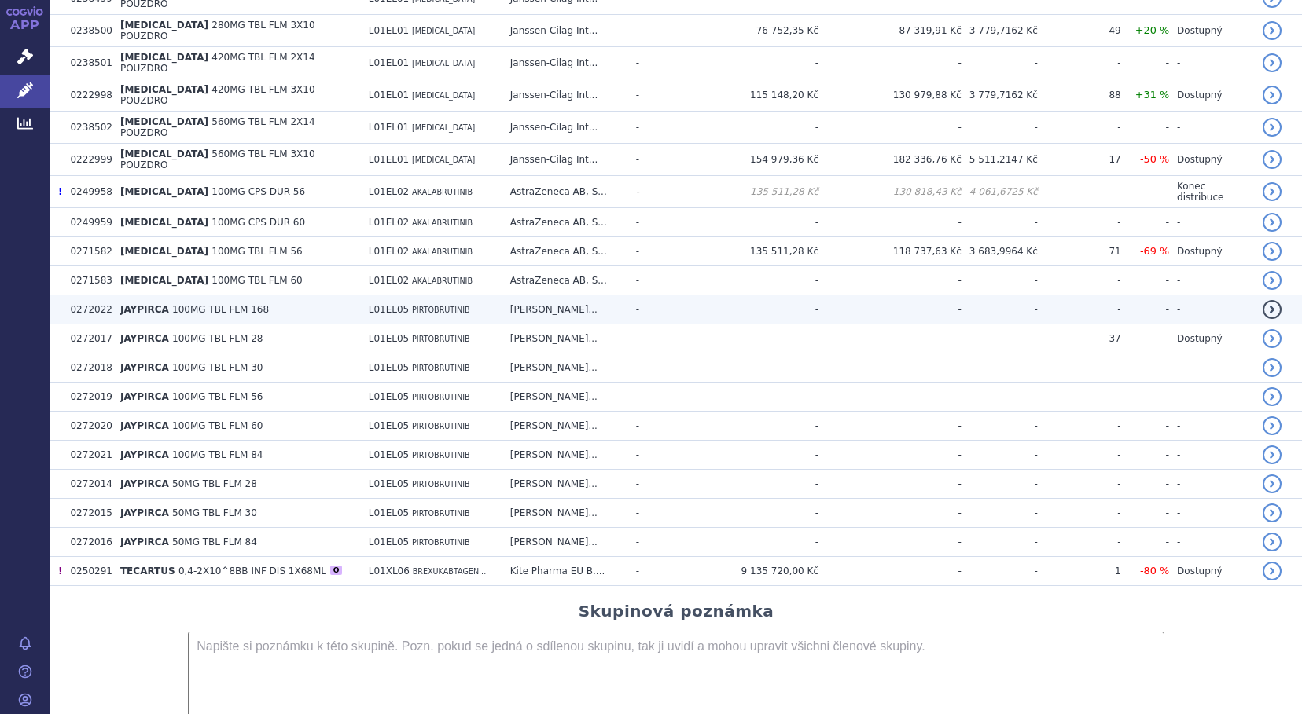
scroll to position [472, 0]
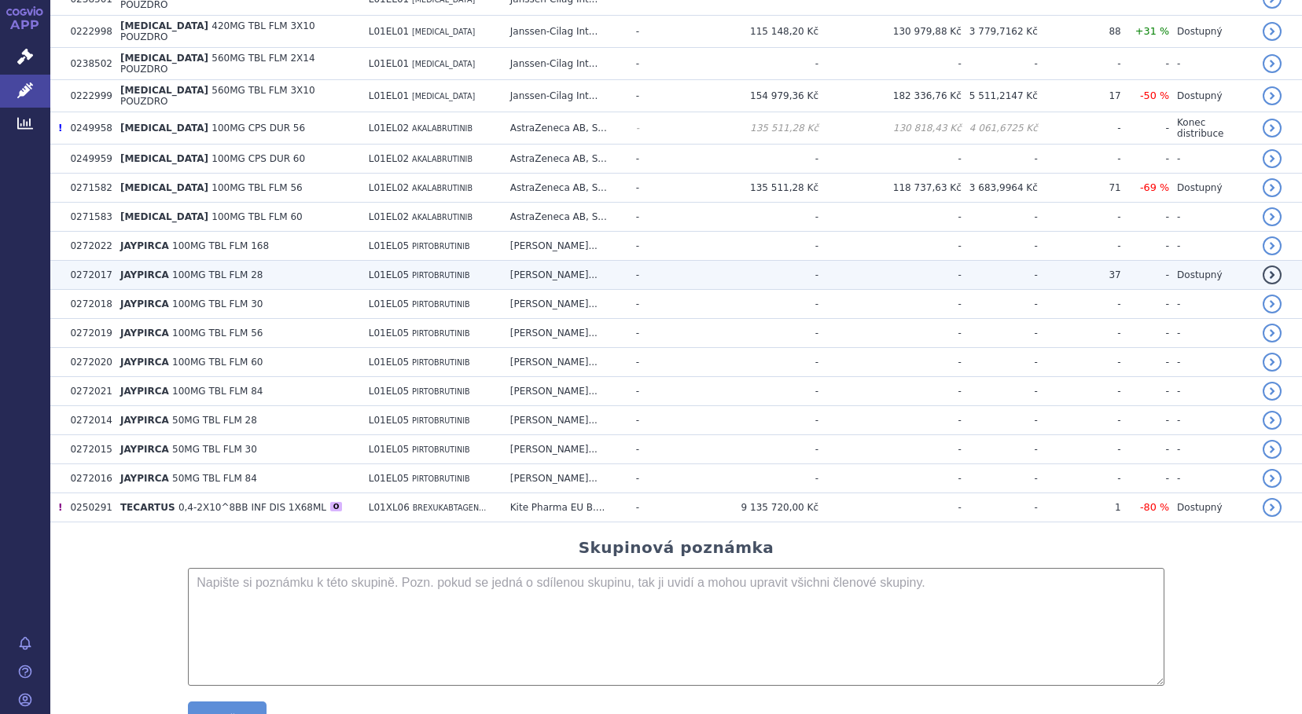
click at [147, 270] on span "JAYPIRCA" at bounding box center [144, 275] width 49 height 11
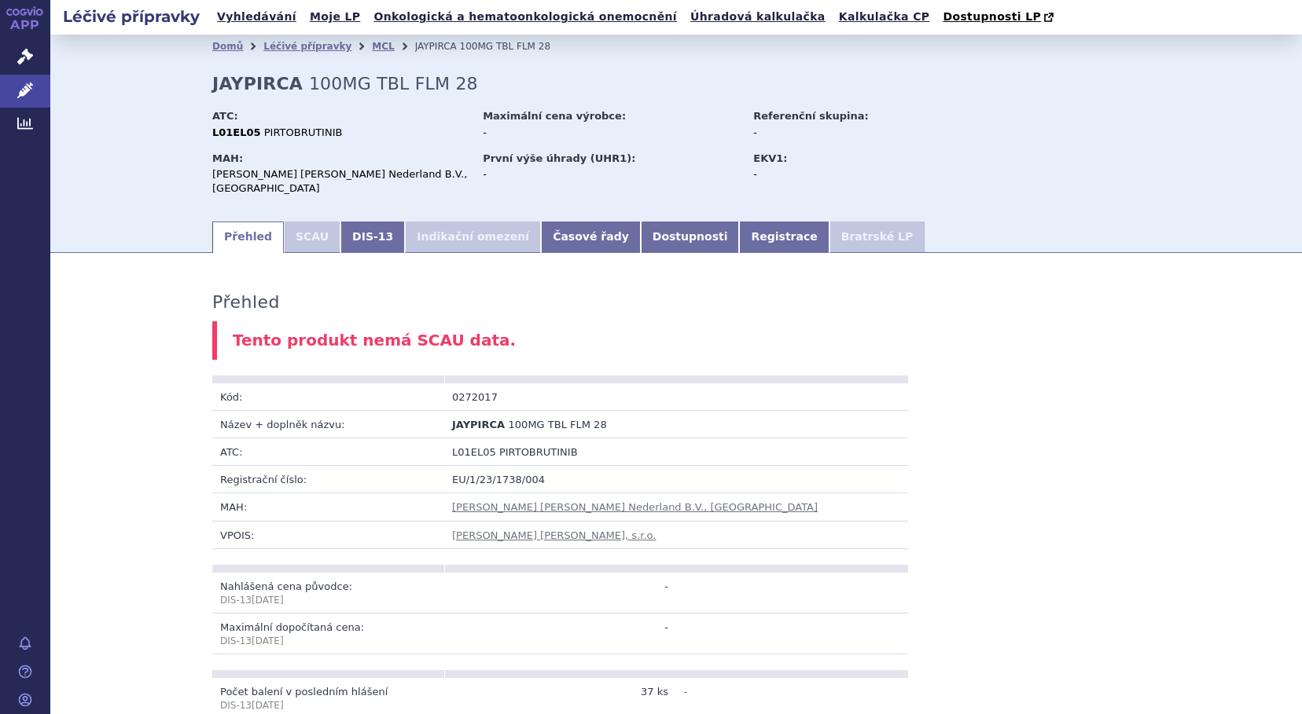
click at [296, 222] on li "SCAU" at bounding box center [312, 237] width 57 height 31
click at [358, 228] on link "DIS-13" at bounding box center [372, 237] width 64 height 31
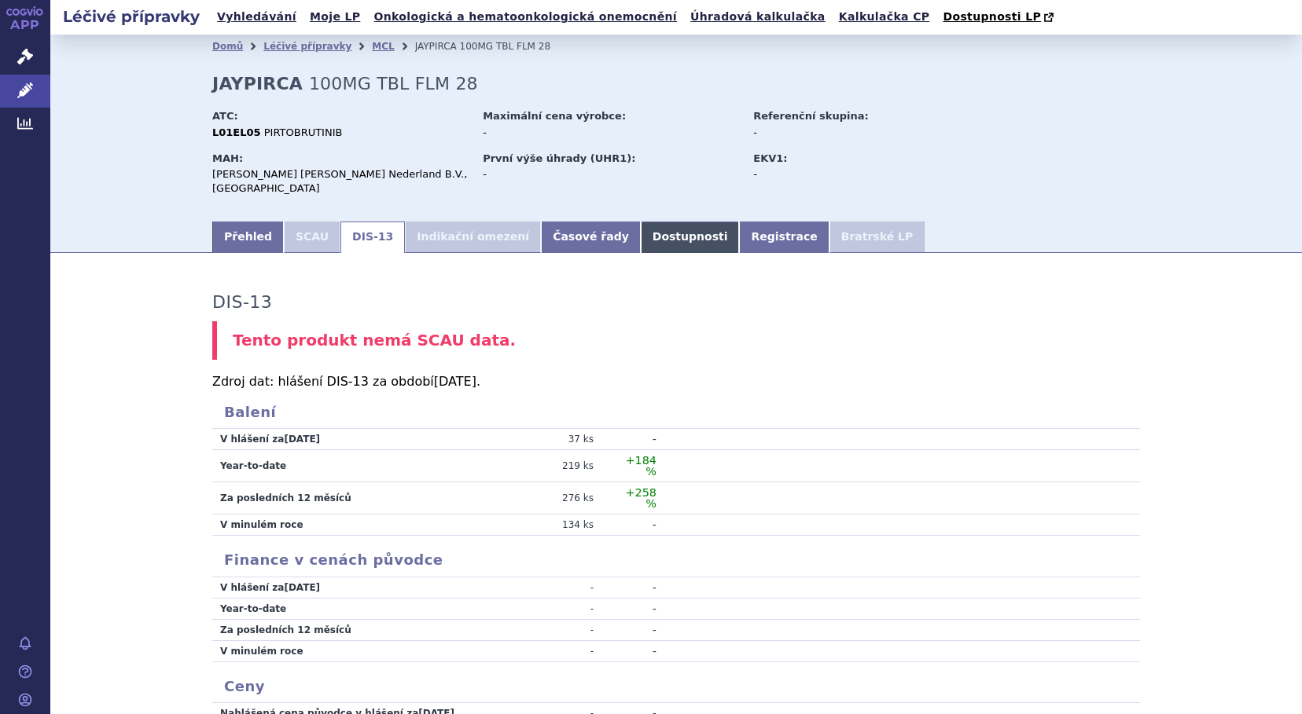
click at [641, 230] on link "Dostupnosti" at bounding box center [690, 237] width 99 height 31
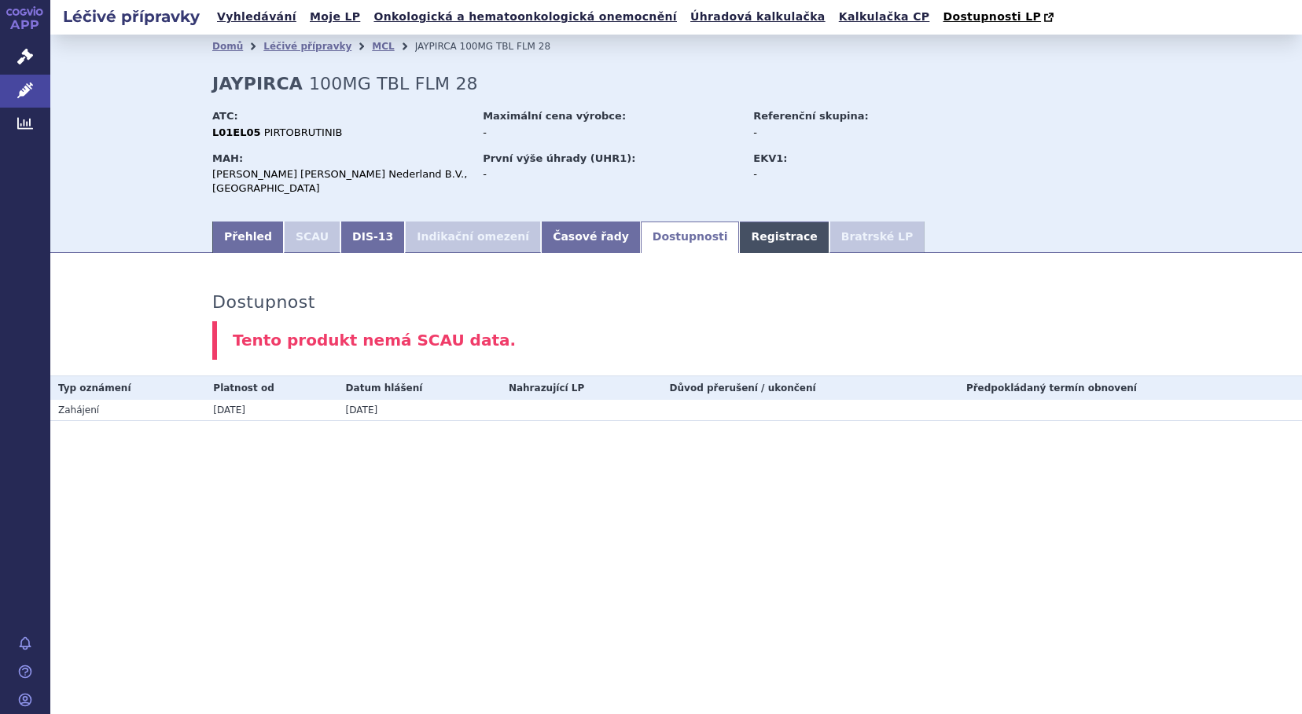
click at [739, 227] on link "Registrace" at bounding box center [784, 237] width 90 height 31
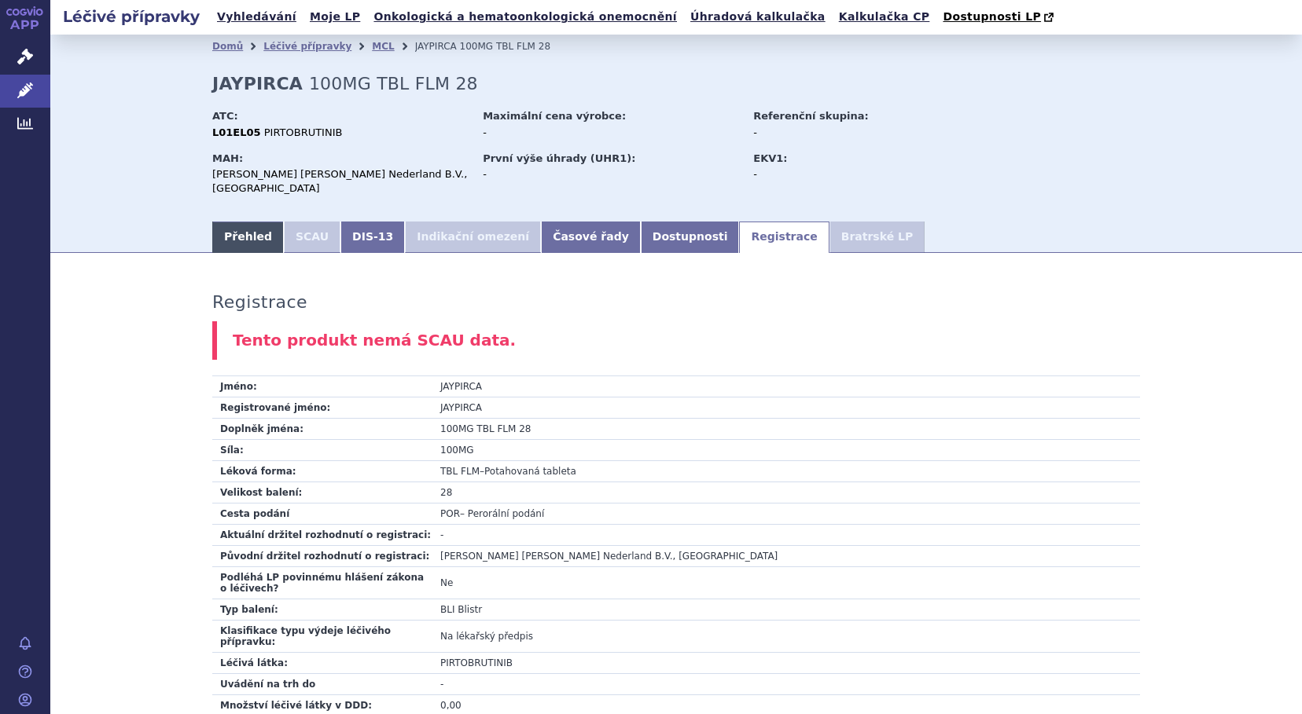
click at [240, 227] on link "Přehled" at bounding box center [248, 237] width 72 height 31
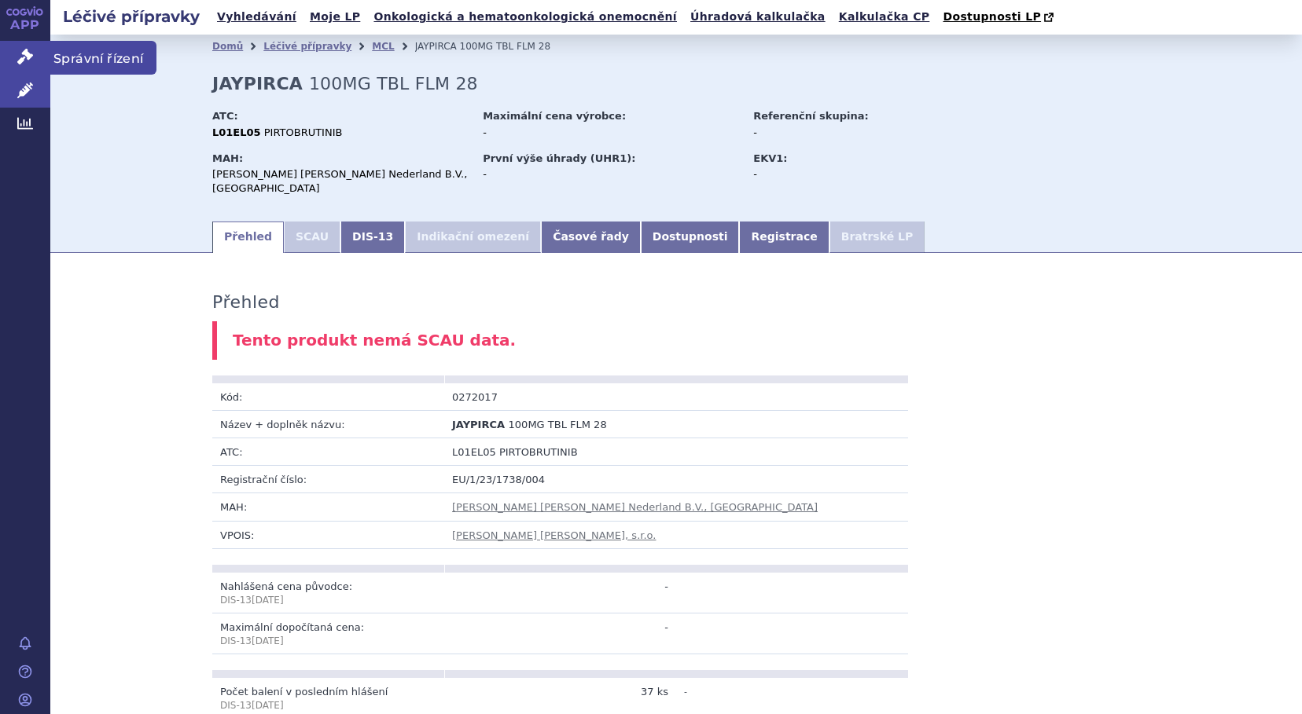
click at [28, 66] on link "Správní řízení" at bounding box center [25, 57] width 50 height 33
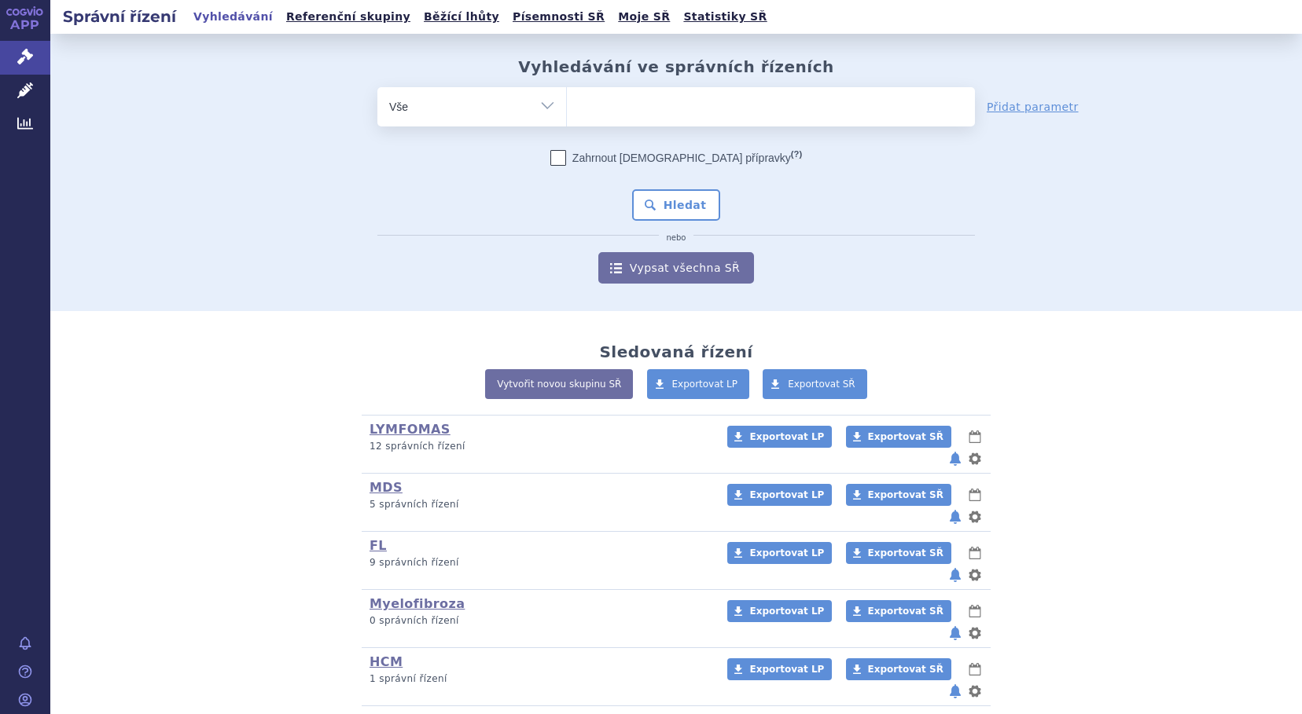
click at [607, 114] on ul at bounding box center [771, 103] width 408 height 33
click at [567, 114] on select at bounding box center [566, 105] width 1 height 39
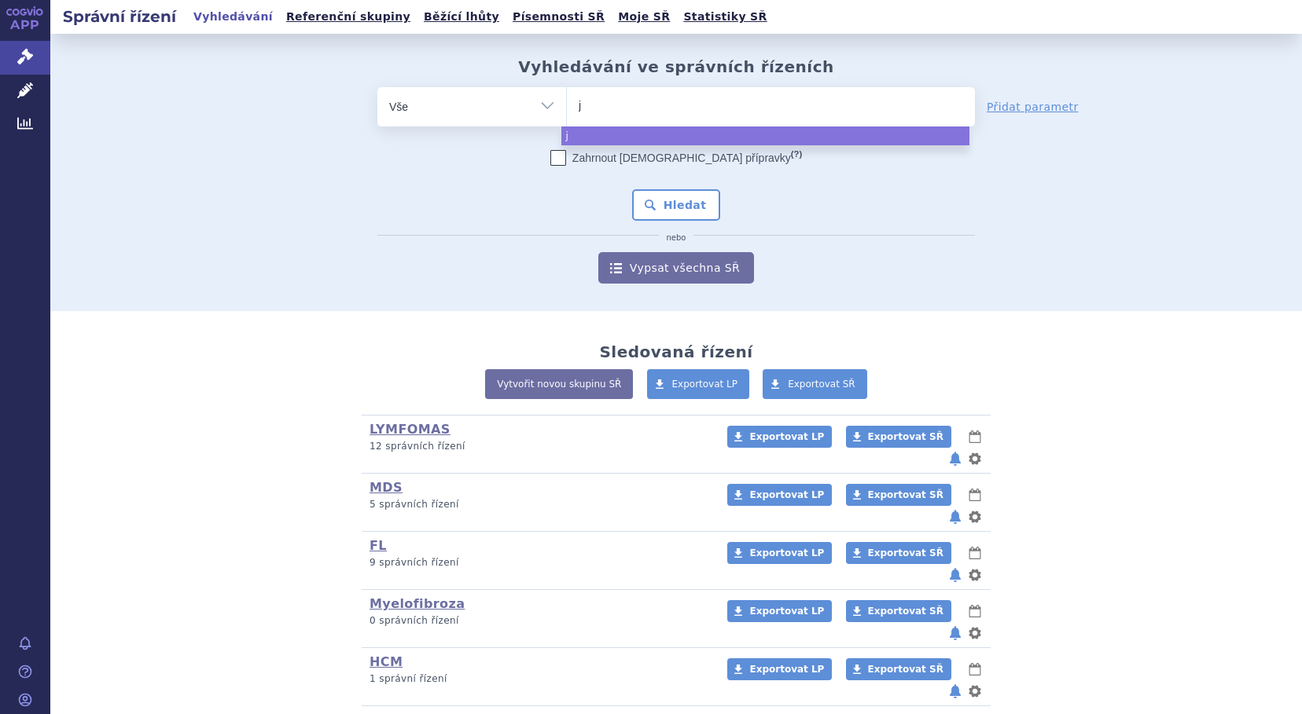
type input "ja"
type input "jay"
type input "jayp"
type input "jaypi"
type input "jaypir"
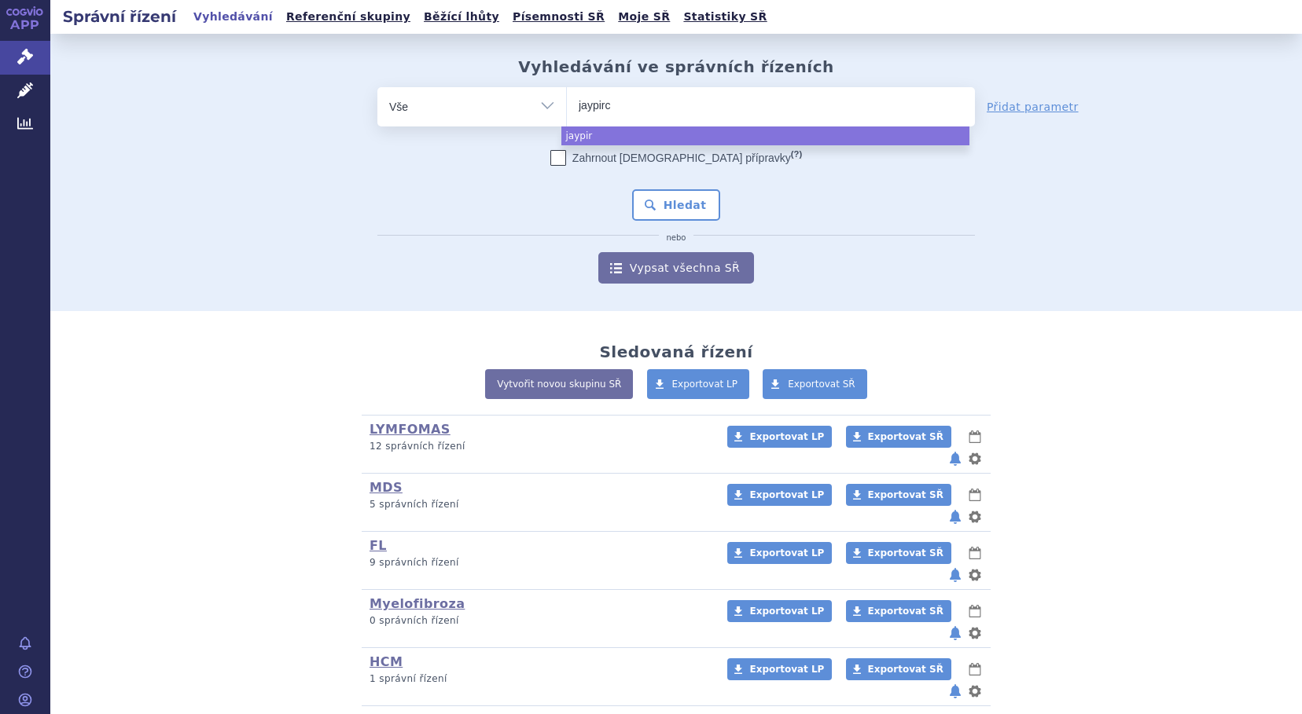
type input "jaypirca"
select select "jaypirca"
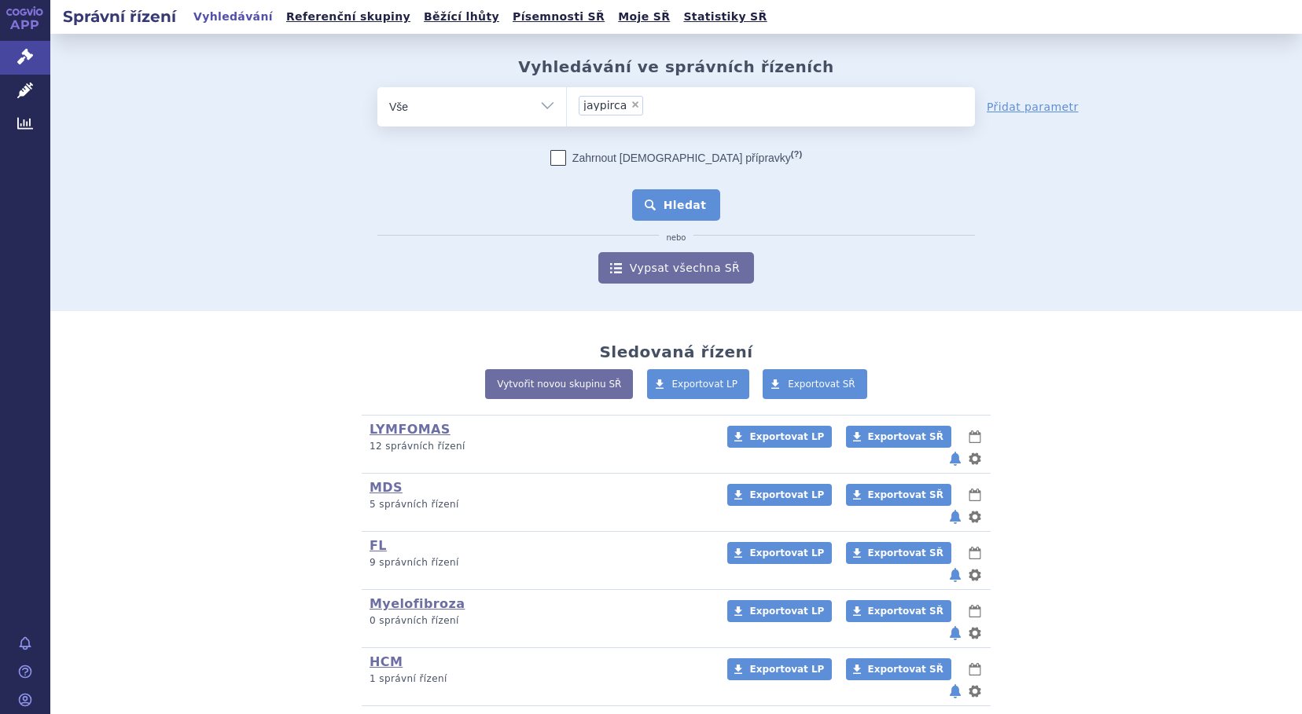
click at [682, 208] on button "Hledat" at bounding box center [676, 204] width 89 height 31
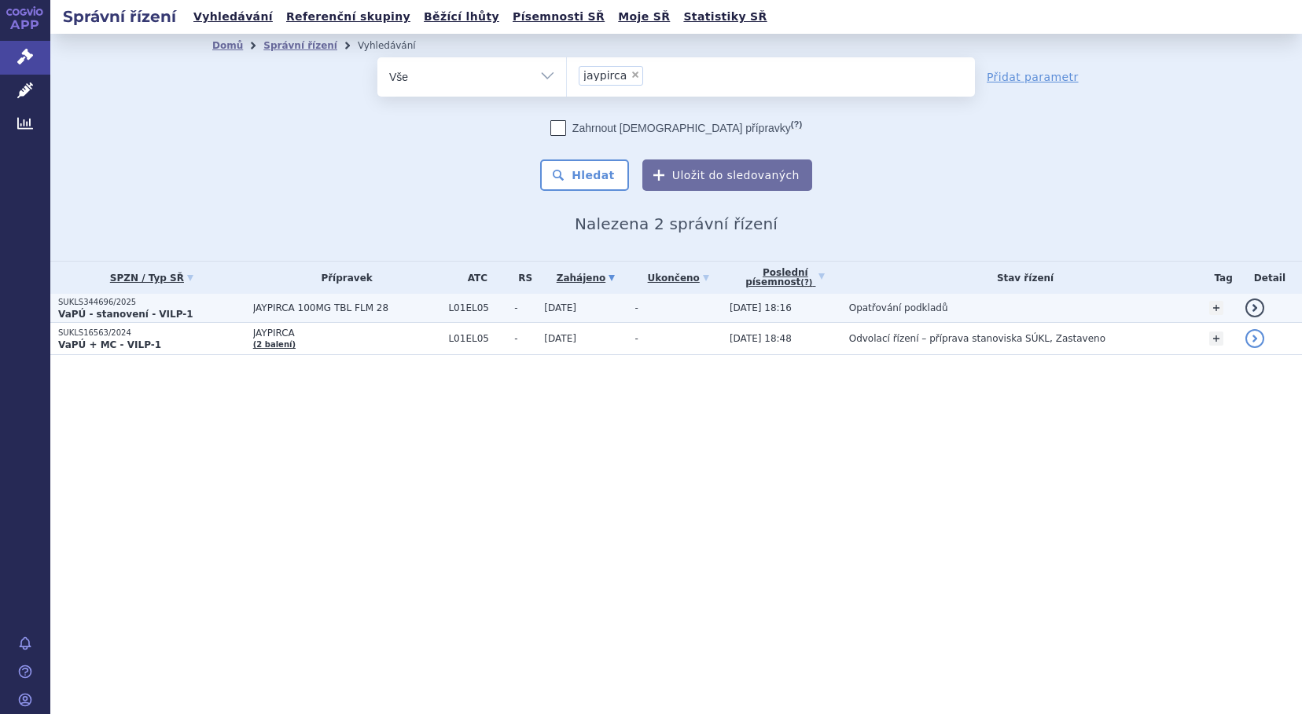
click at [303, 314] on span "JAYPIRCA 100MG TBL FLM 28" at bounding box center [347, 308] width 188 height 11
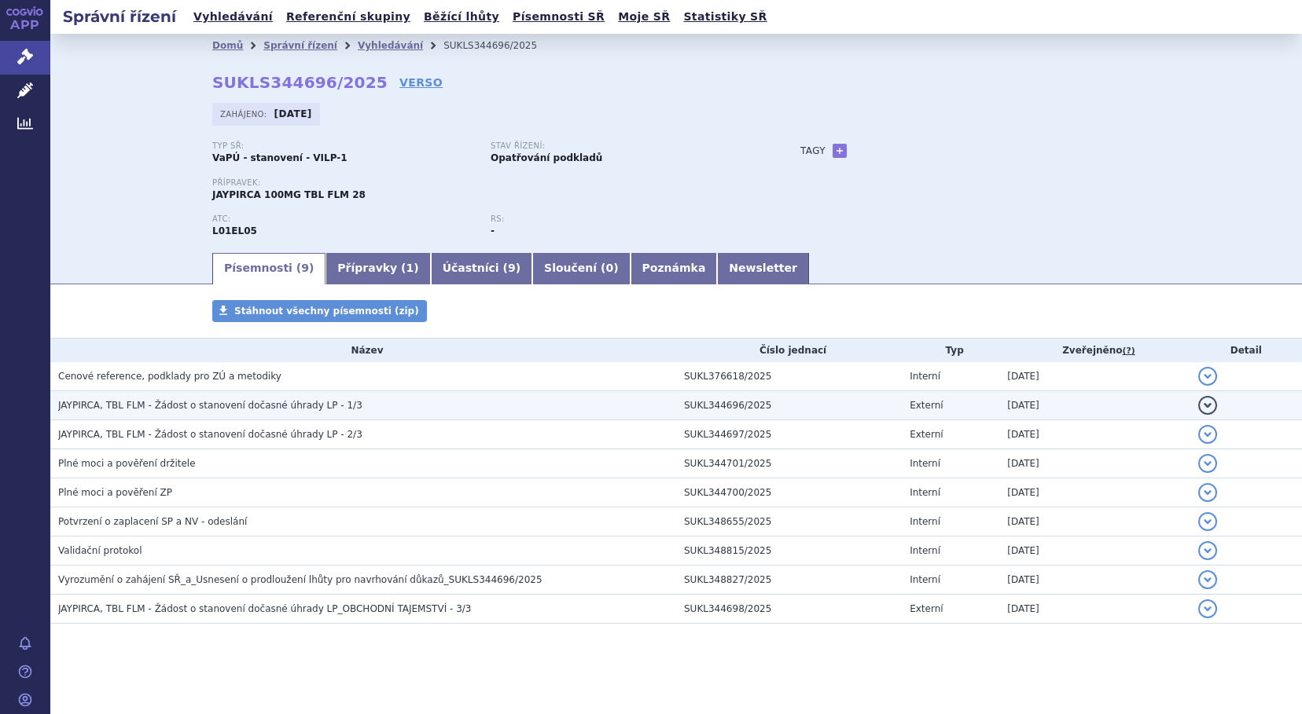
click at [263, 413] on h3 "JAYPIRCA, TBL FLM - Žádost o stanovení dočasné úhrady LP - 1/3" at bounding box center [367, 406] width 618 height 16
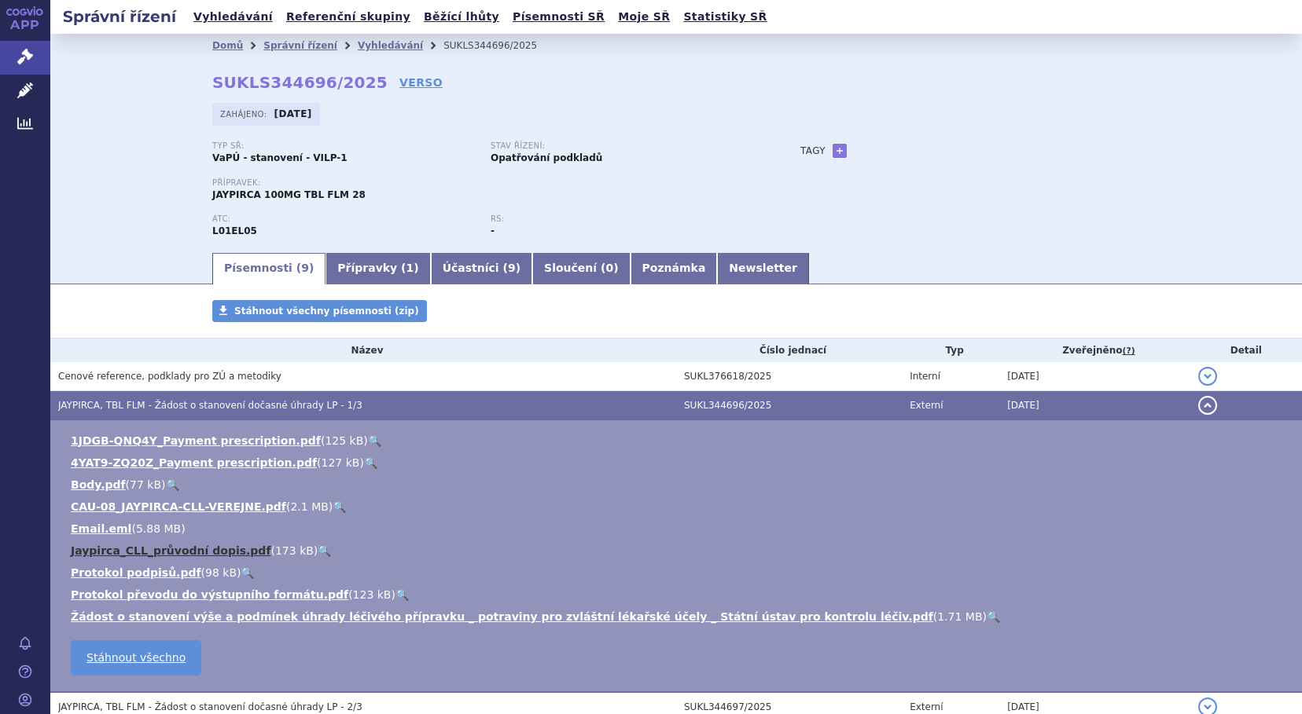
click at [185, 555] on link "Jaypirca_CLL_průvodní dopis.pdf" at bounding box center [171, 551] width 200 height 13
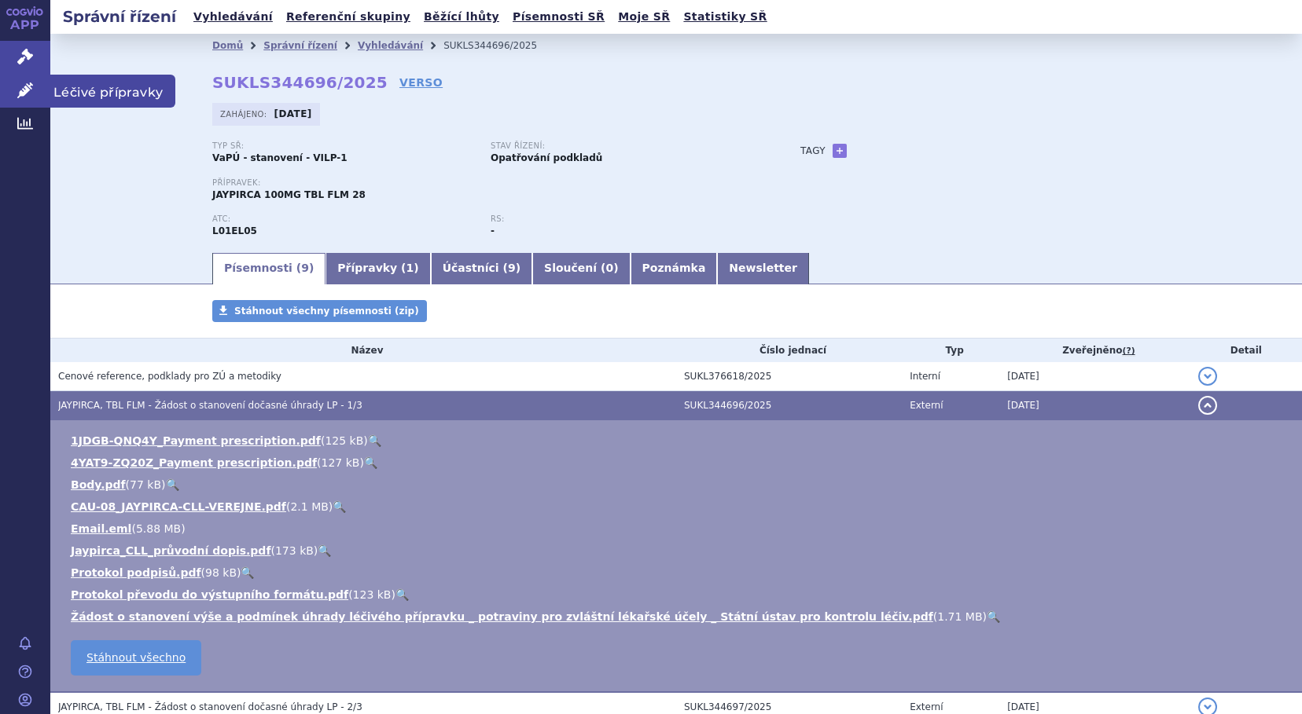
click at [29, 94] on icon at bounding box center [25, 91] width 16 height 16
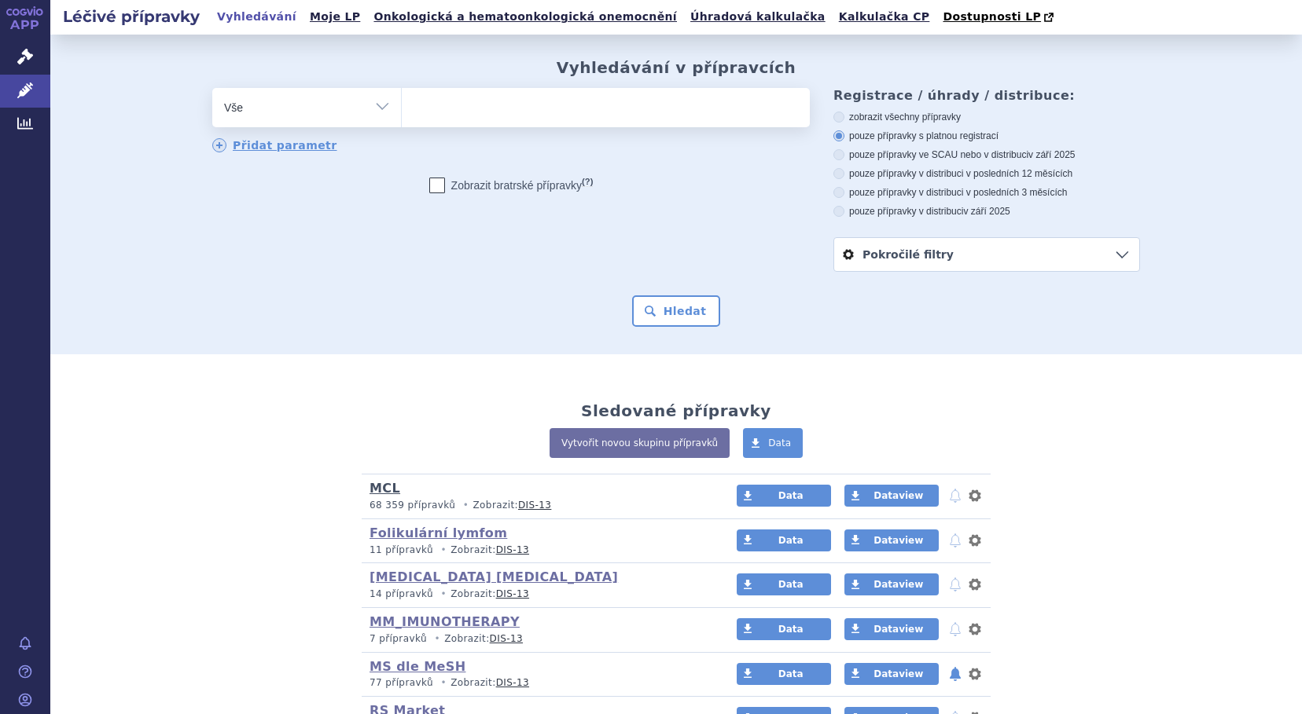
click at [376, 493] on link "MCL" at bounding box center [384, 488] width 31 height 15
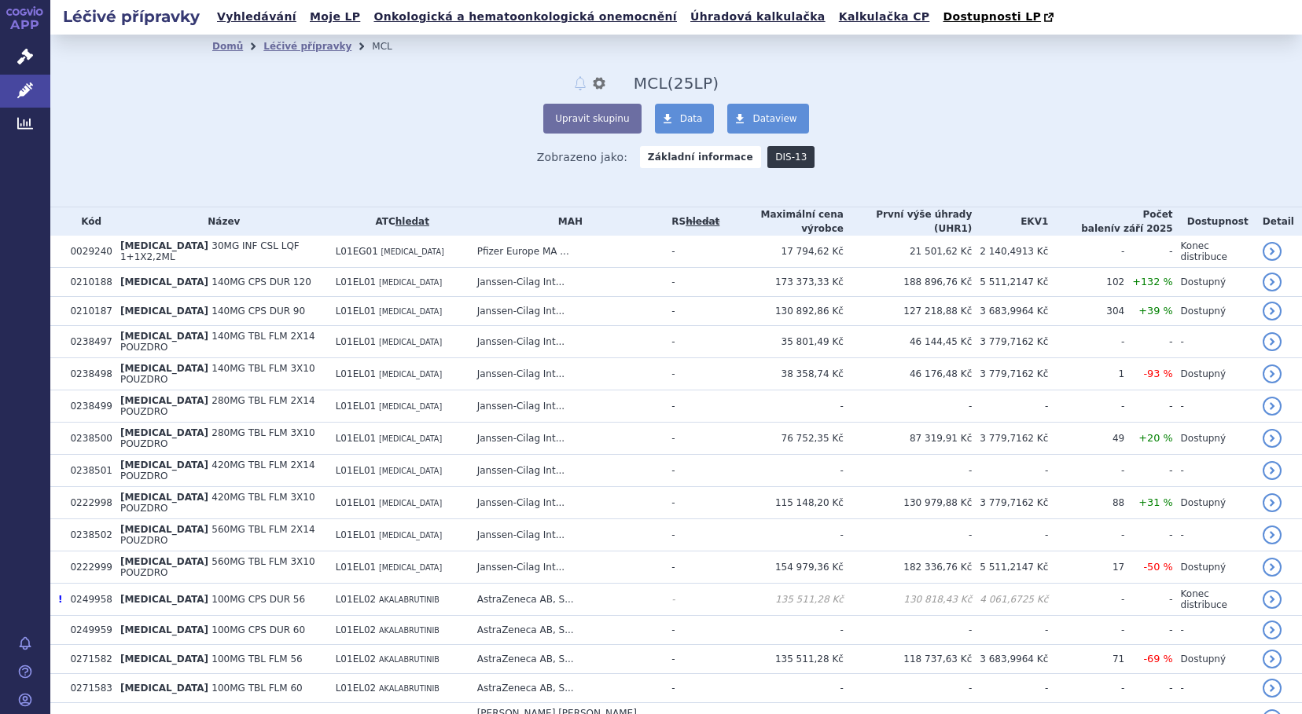
click at [767, 167] on link "DIS-13" at bounding box center [790, 157] width 47 height 22
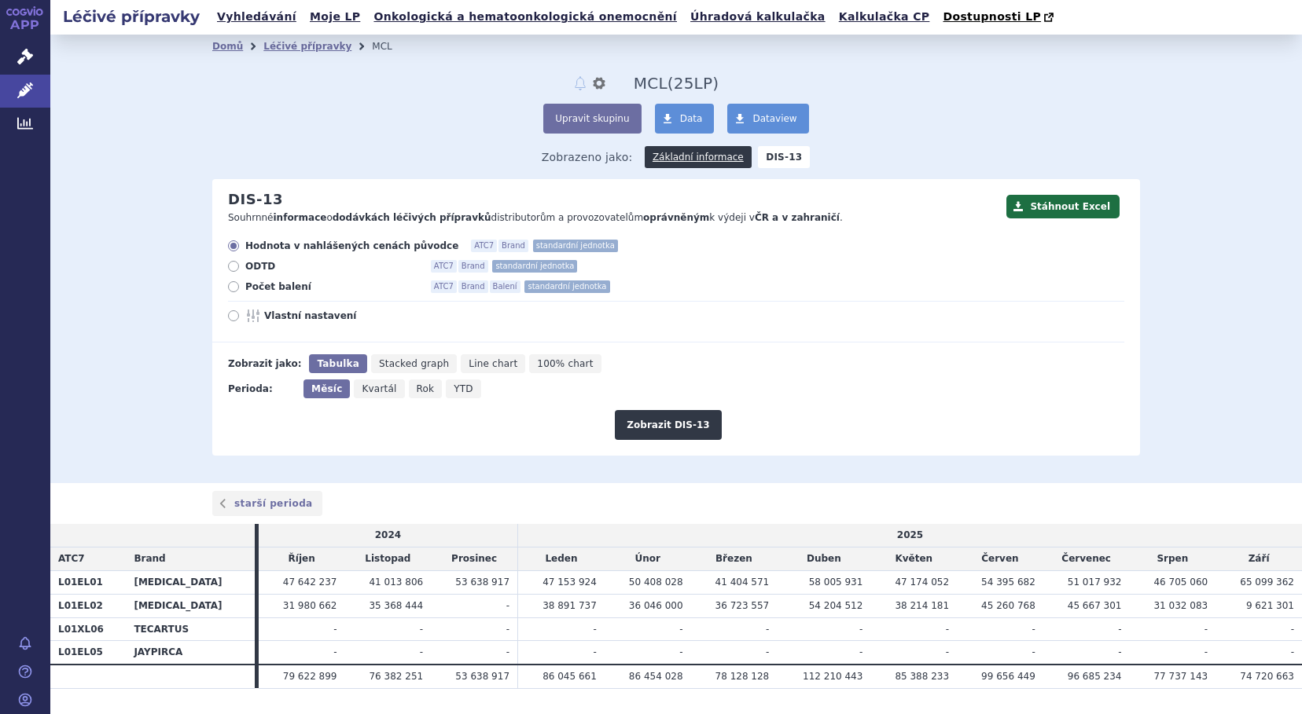
click at [228, 287] on icon at bounding box center [233, 286] width 11 height 11
click at [230, 287] on input "Počet balení ATC7 Brand Balení standardní jednotka" at bounding box center [235, 289] width 10 height 10
radio input "true"
click at [650, 420] on button "Zobrazit DIS-13" at bounding box center [668, 425] width 106 height 30
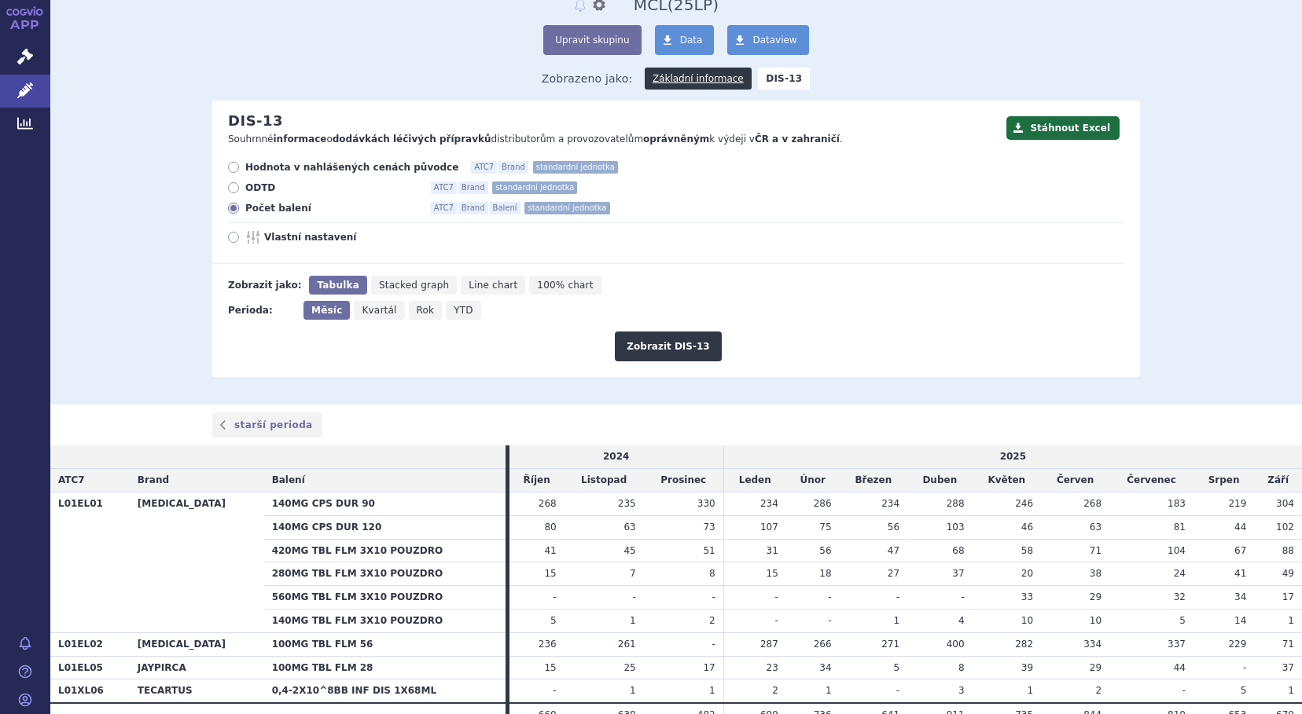
scroll to position [156, 0]
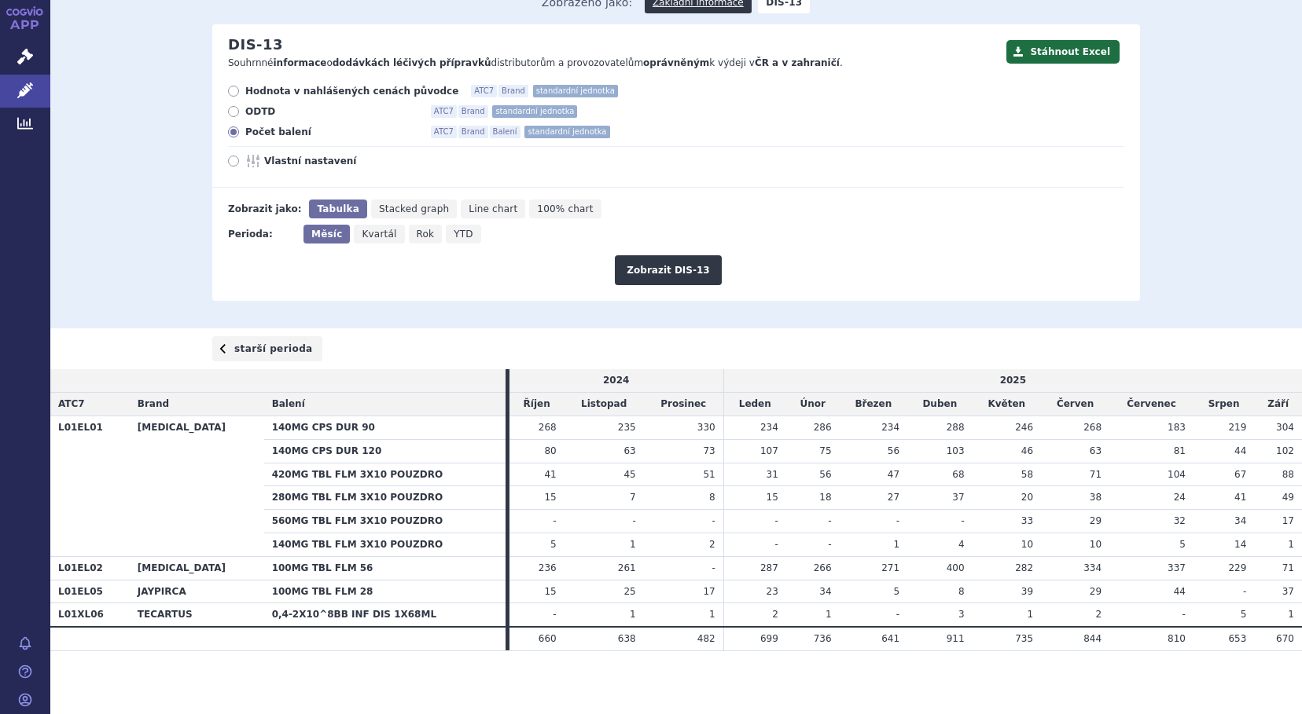
click at [262, 347] on link "starší perioda" at bounding box center [267, 348] width 110 height 25
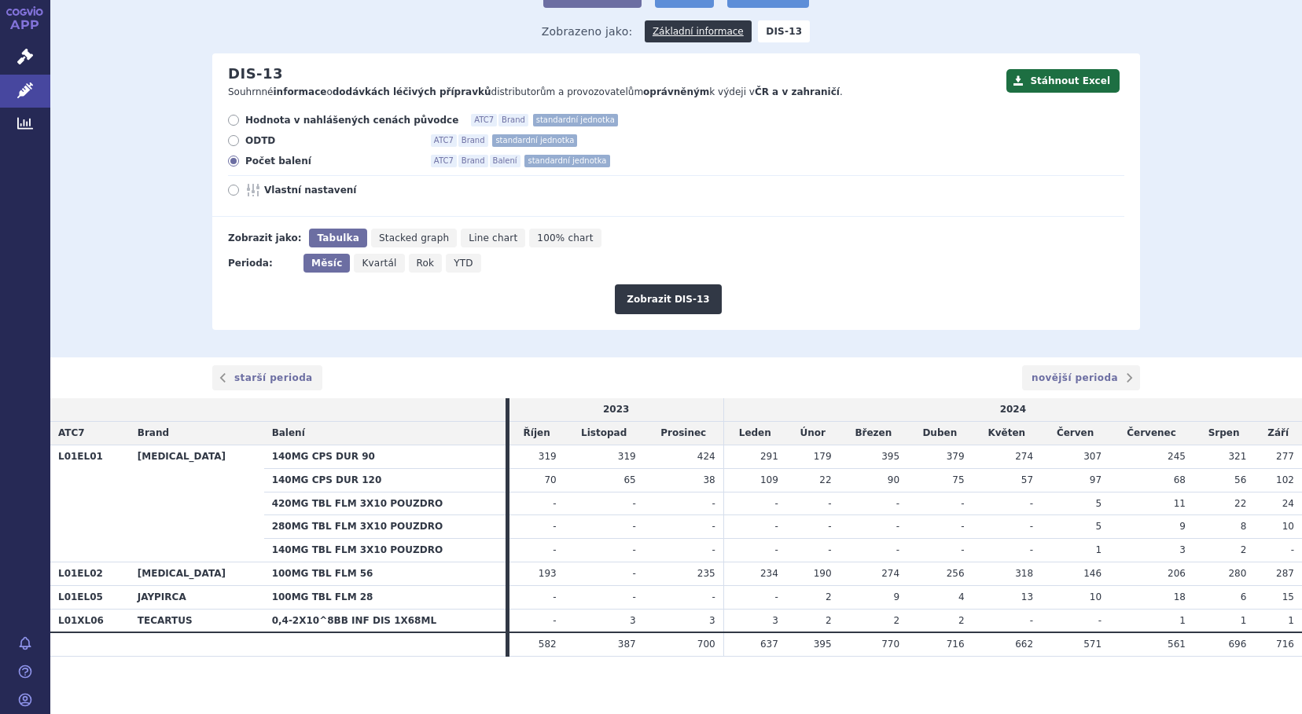
scroll to position [133, 0]
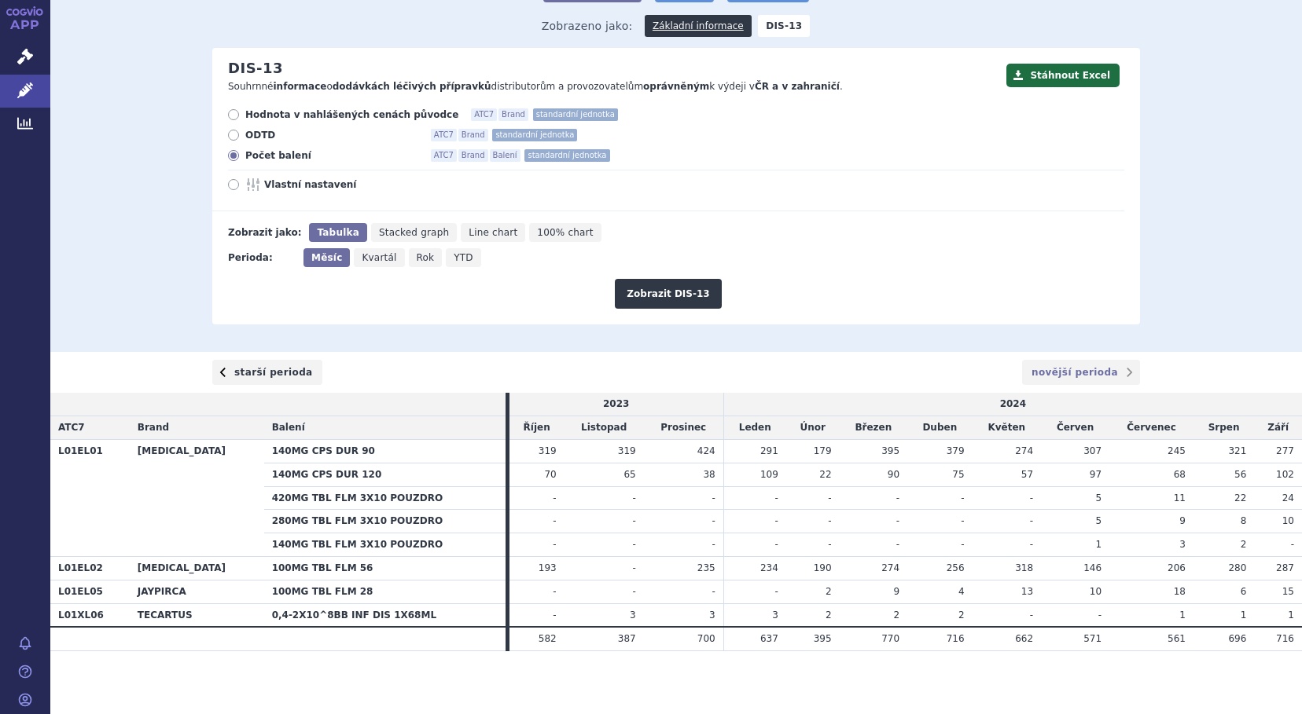
click at [265, 371] on link "starší perioda" at bounding box center [267, 372] width 110 height 25
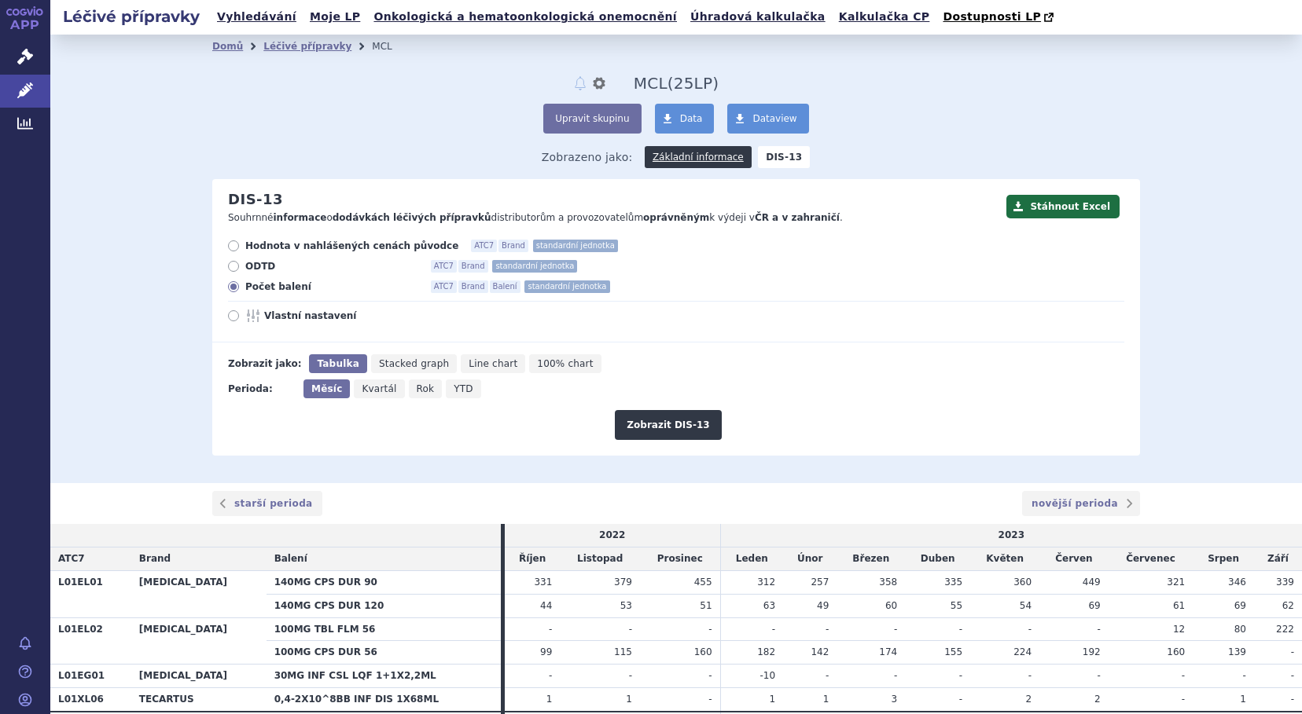
scroll to position [86, 0]
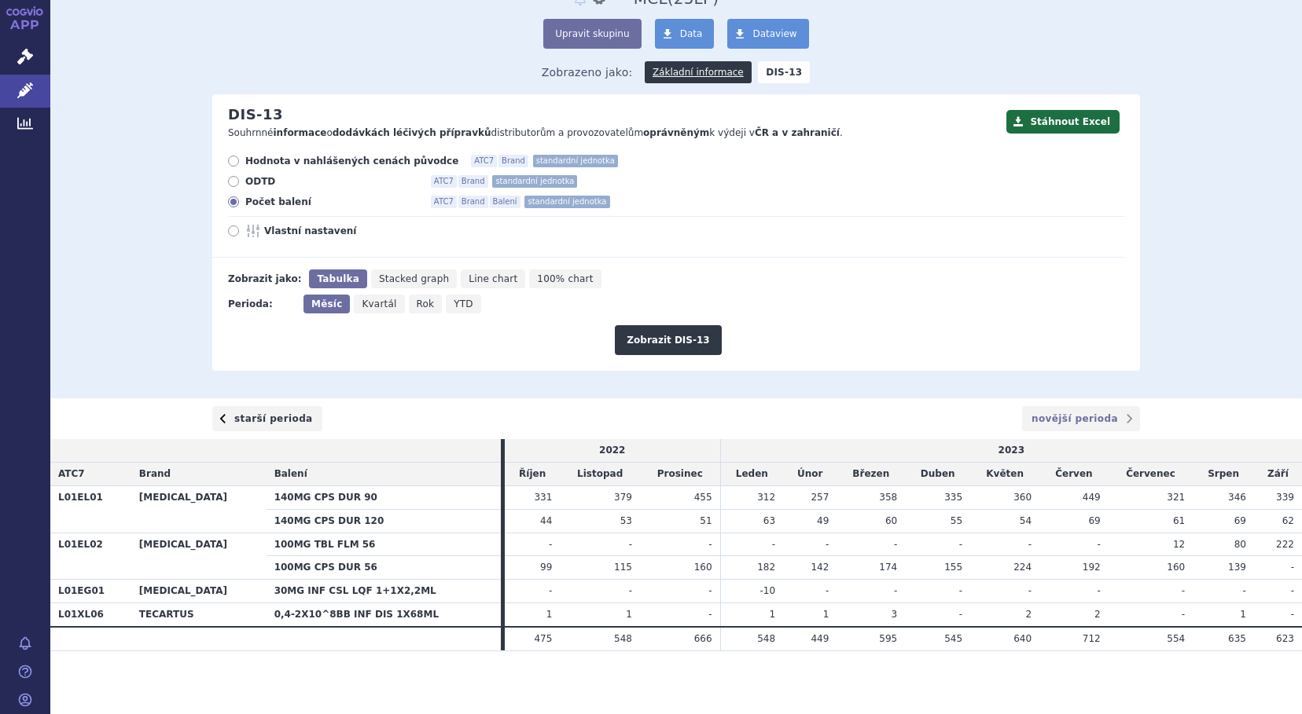
click at [248, 417] on link "starší perioda" at bounding box center [267, 418] width 110 height 25
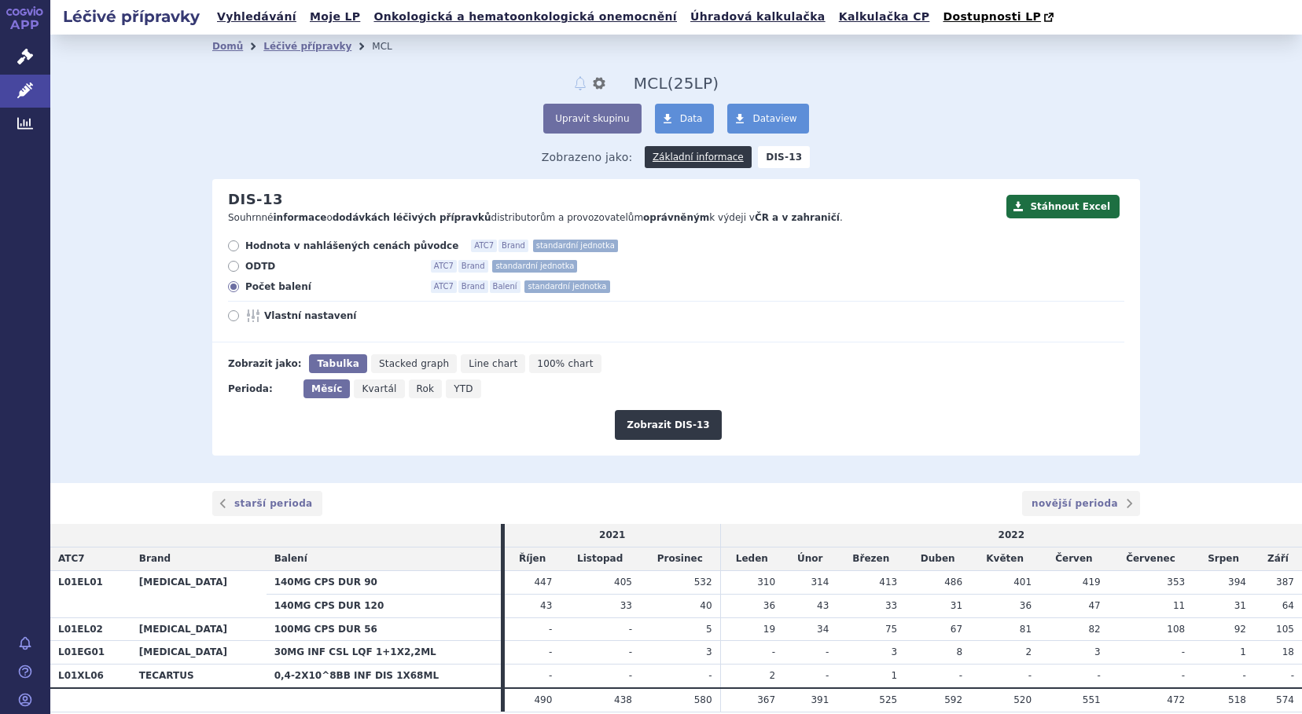
scroll to position [62, 0]
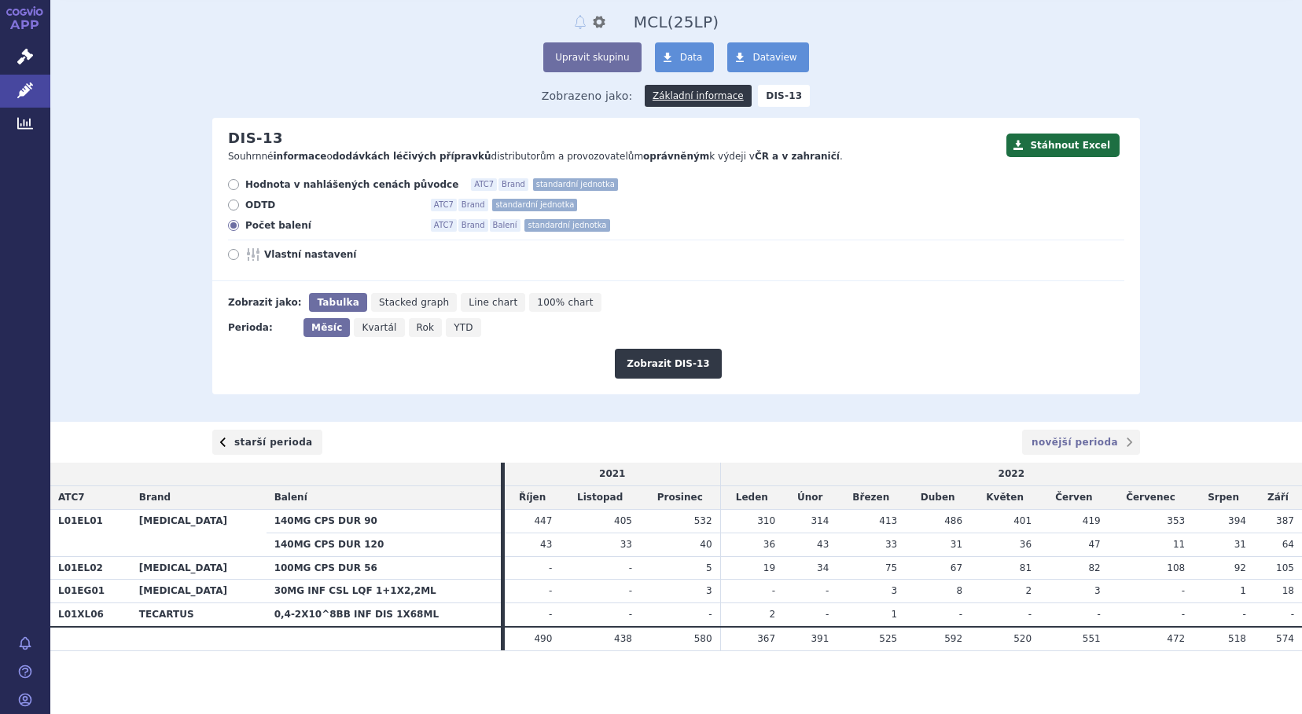
click at [256, 439] on link "starší perioda" at bounding box center [267, 442] width 110 height 25
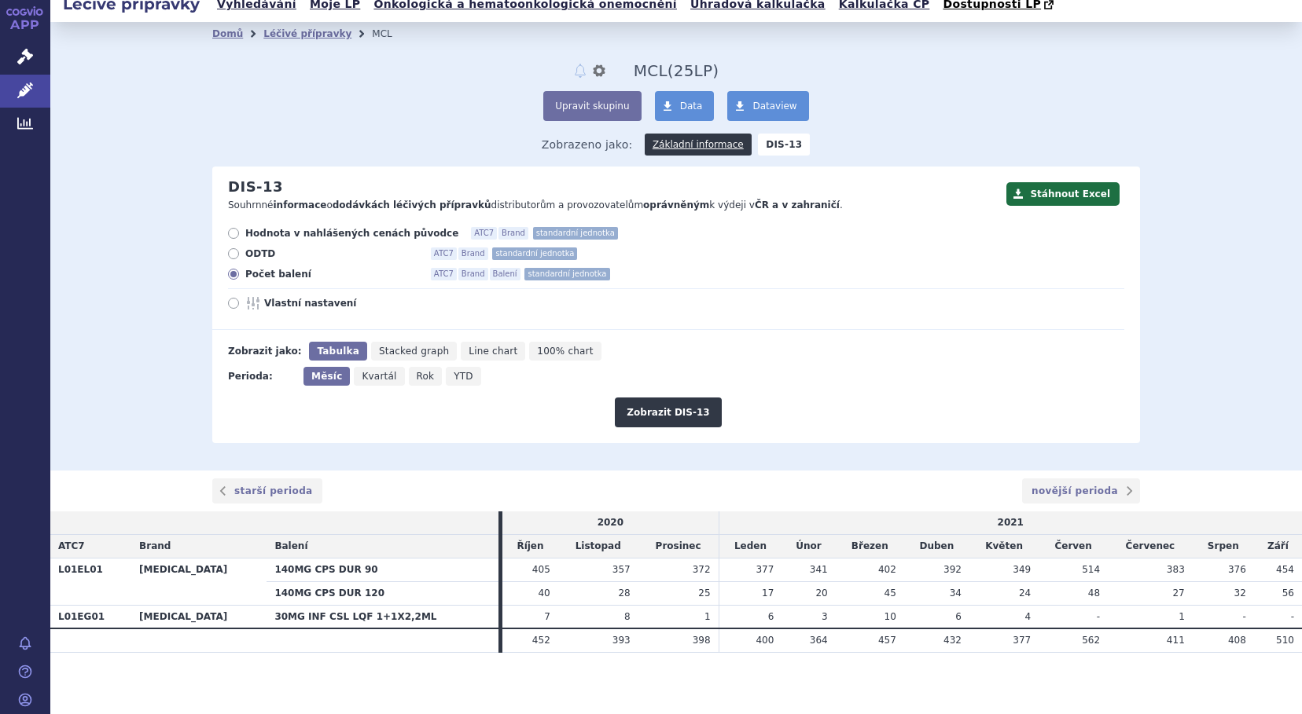
scroll to position [16, 0]
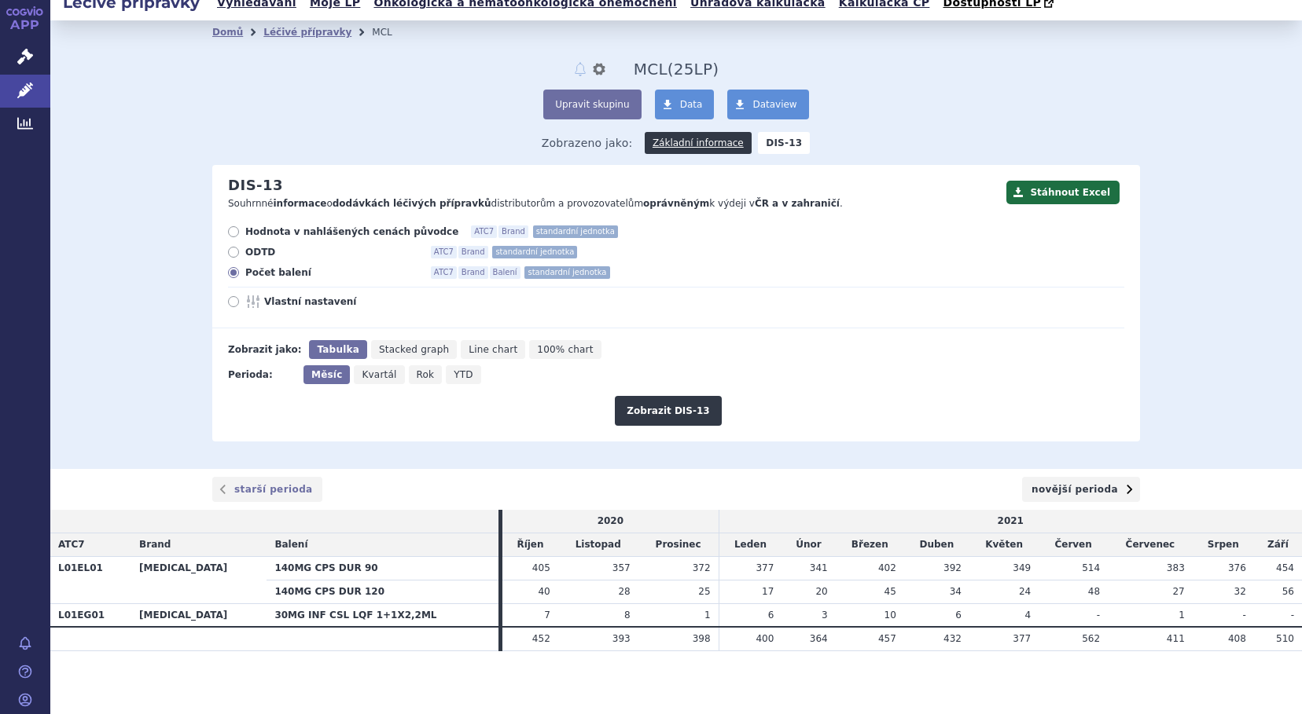
click at [1049, 491] on link "novější perioda" at bounding box center [1081, 489] width 118 height 25
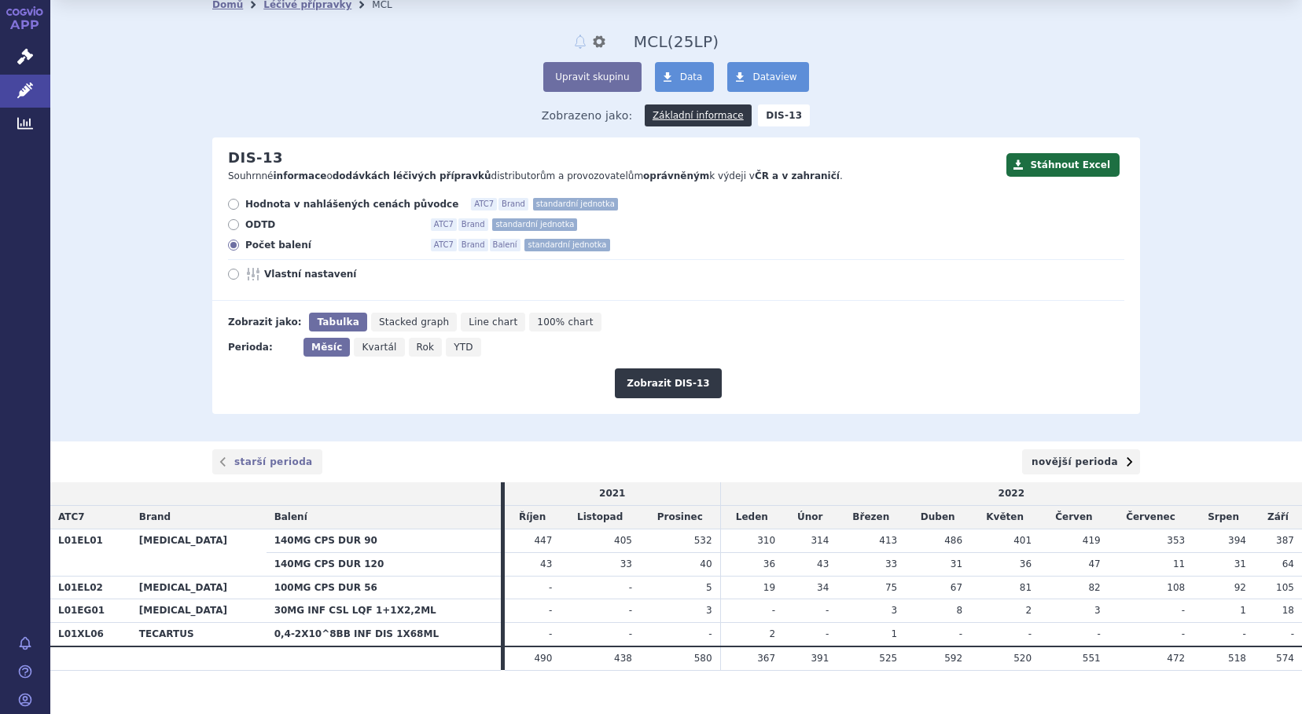
scroll to position [62, 0]
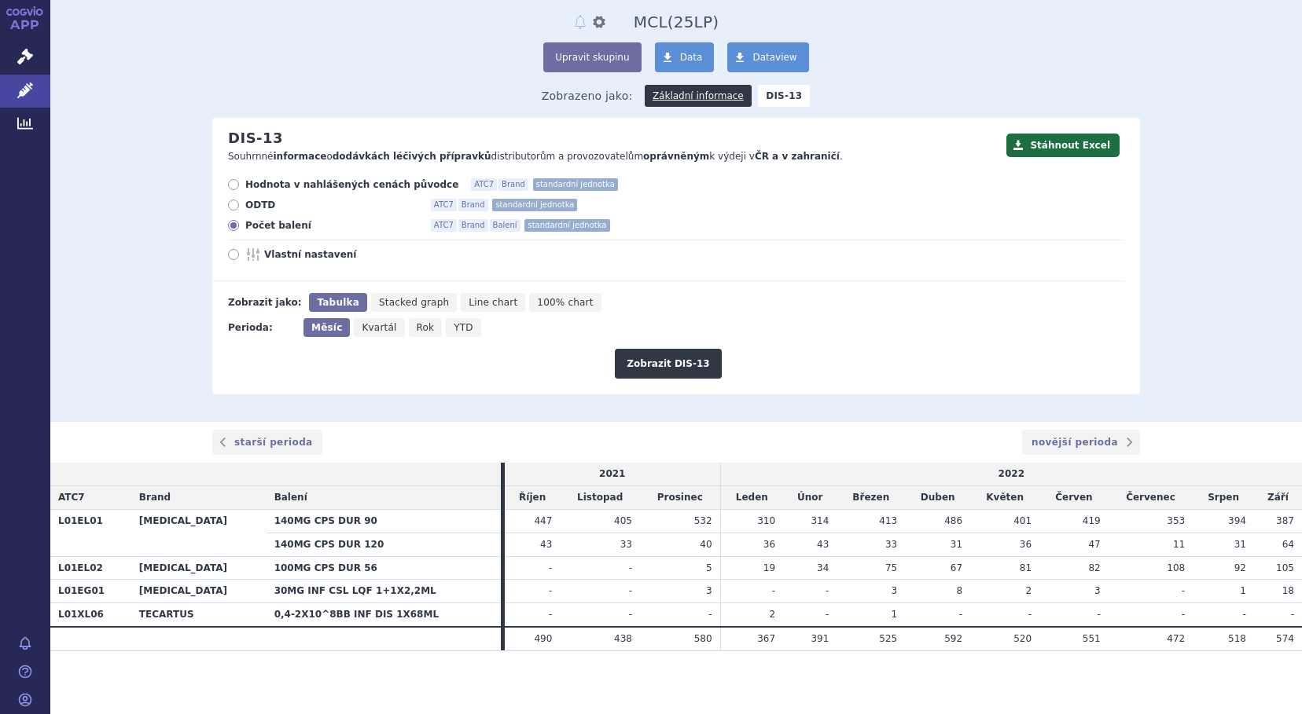
click at [229, 183] on icon at bounding box center [233, 184] width 11 height 11
click at [230, 183] on input "Hodnota v nahlášených cenách původce ATC7 Brand standardní jednotka" at bounding box center [235, 187] width 10 height 10
radio input "true"
click at [679, 358] on button "Zobrazit DIS-13" at bounding box center [668, 364] width 106 height 30
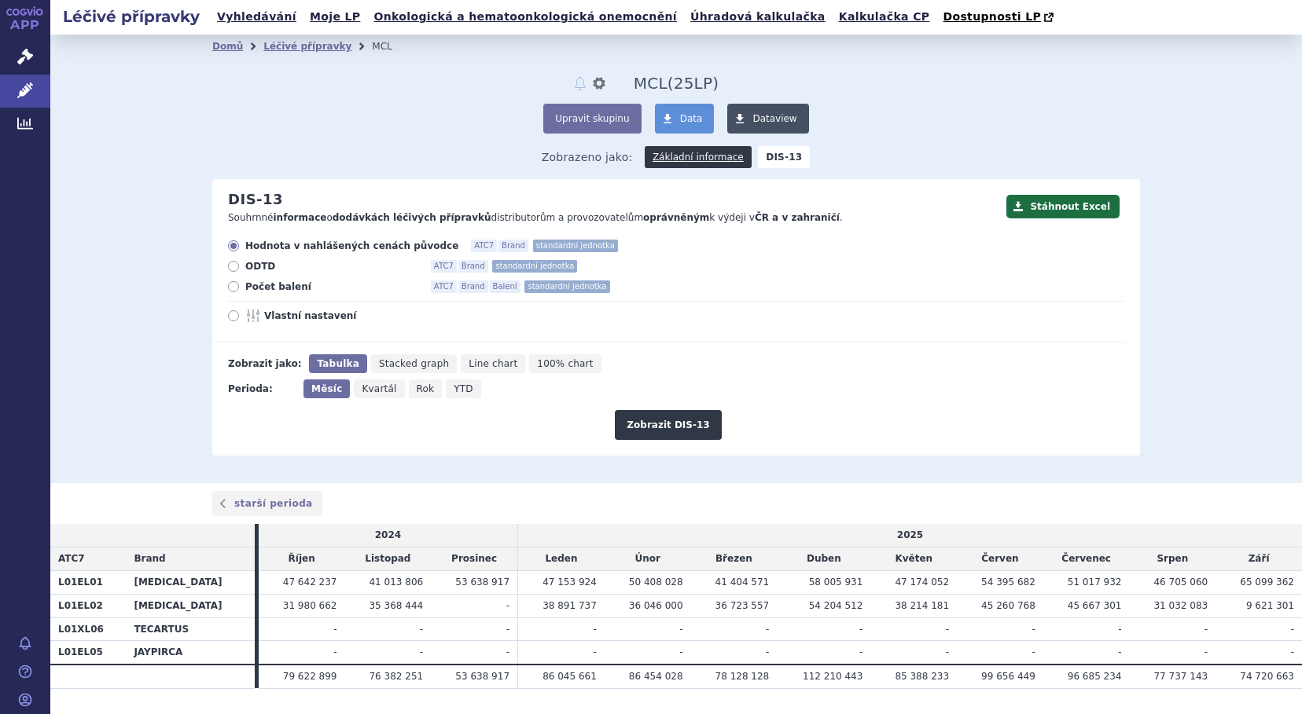
click at [759, 108] on link "Dataview" at bounding box center [767, 119] width 81 height 30
click at [680, 120] on span "Data" at bounding box center [691, 118] width 23 height 11
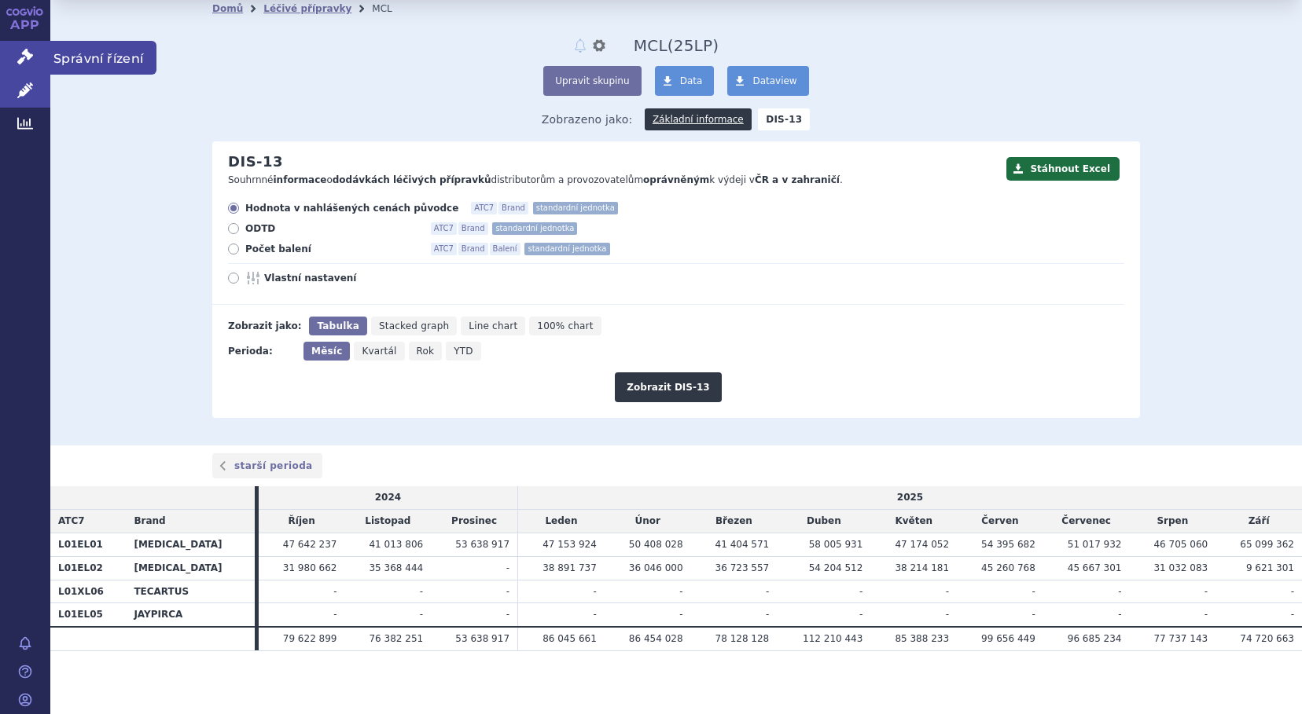
click at [24, 53] on icon at bounding box center [25, 57] width 16 height 16
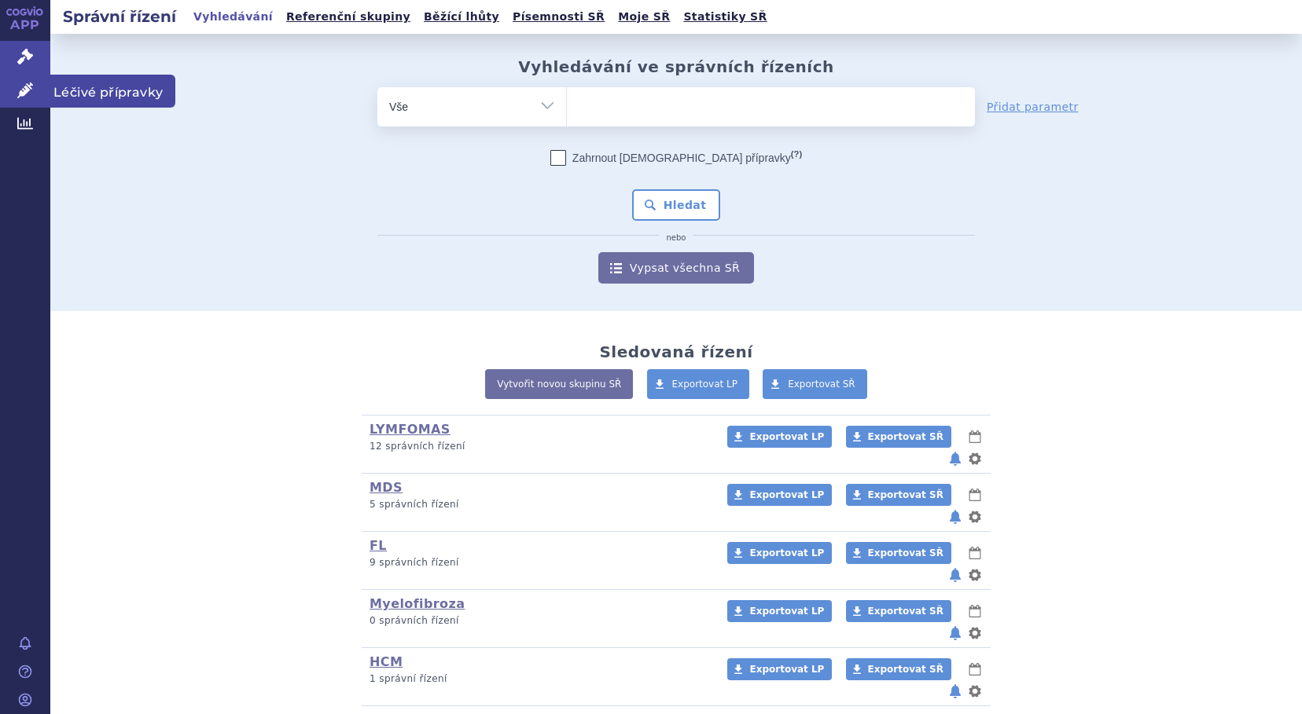
click at [30, 83] on icon at bounding box center [25, 91] width 16 height 16
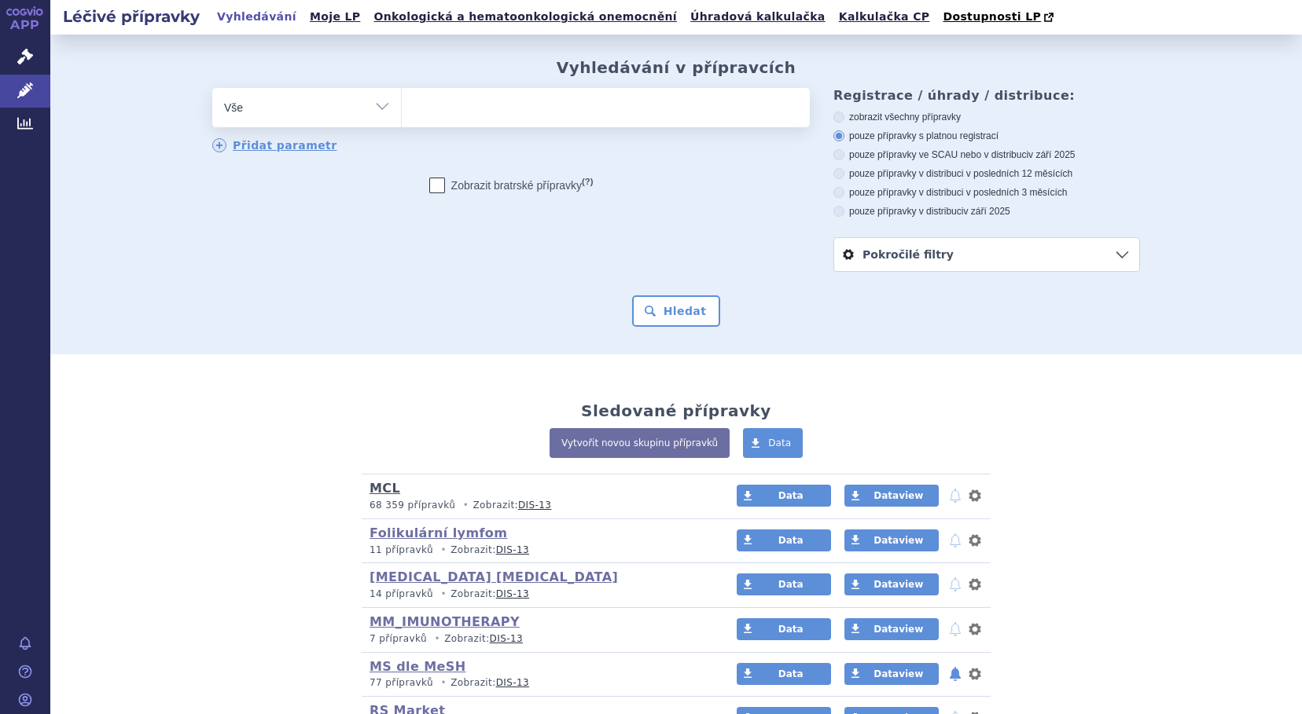
click at [382, 490] on link "MCL" at bounding box center [384, 488] width 31 height 15
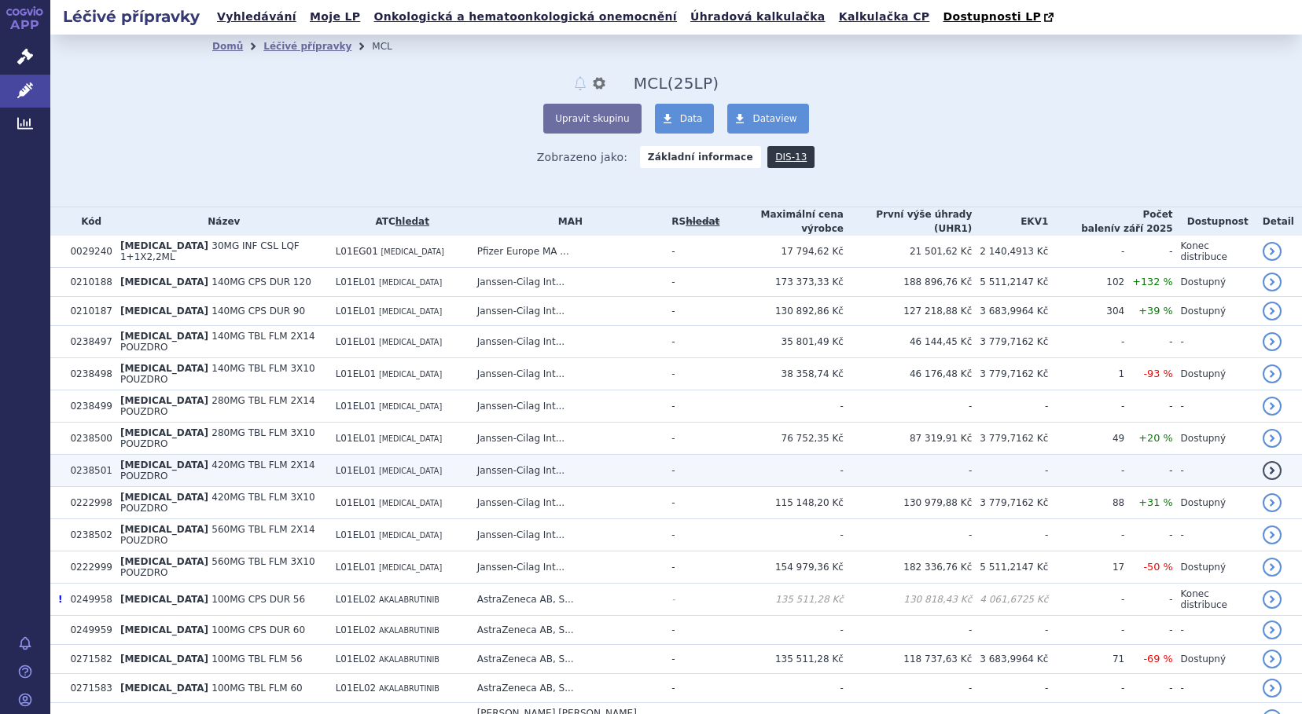
scroll to position [79, 0]
